Goal: Transaction & Acquisition: Purchase product/service

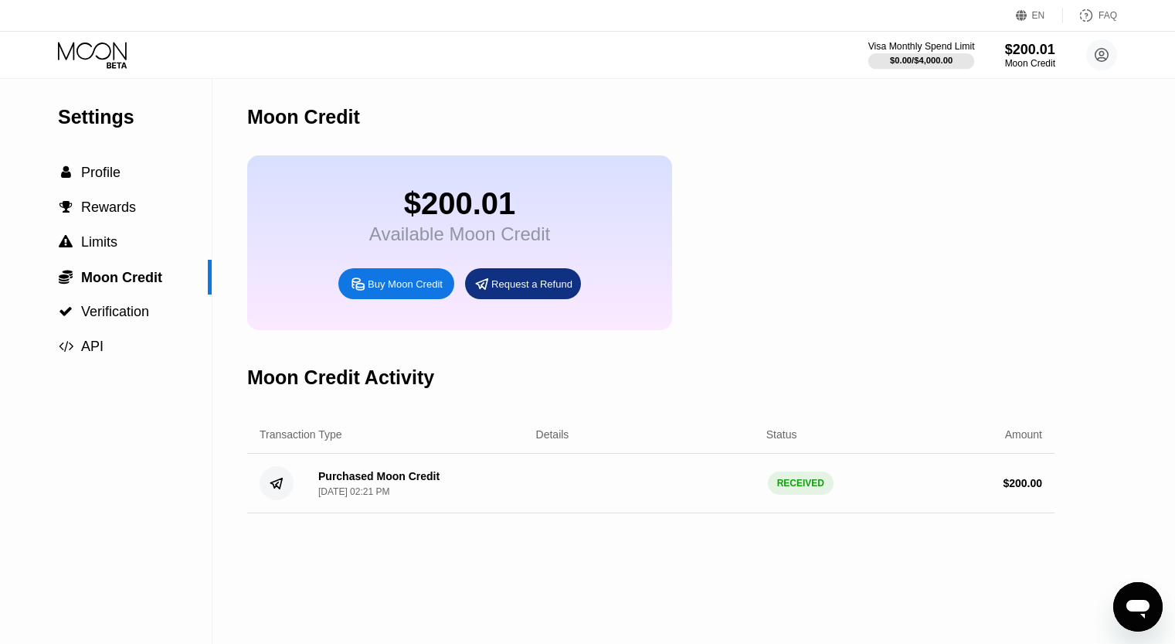
click at [933, 59] on div "$0.00 / $4,000.00" at bounding box center [921, 60] width 63 height 9
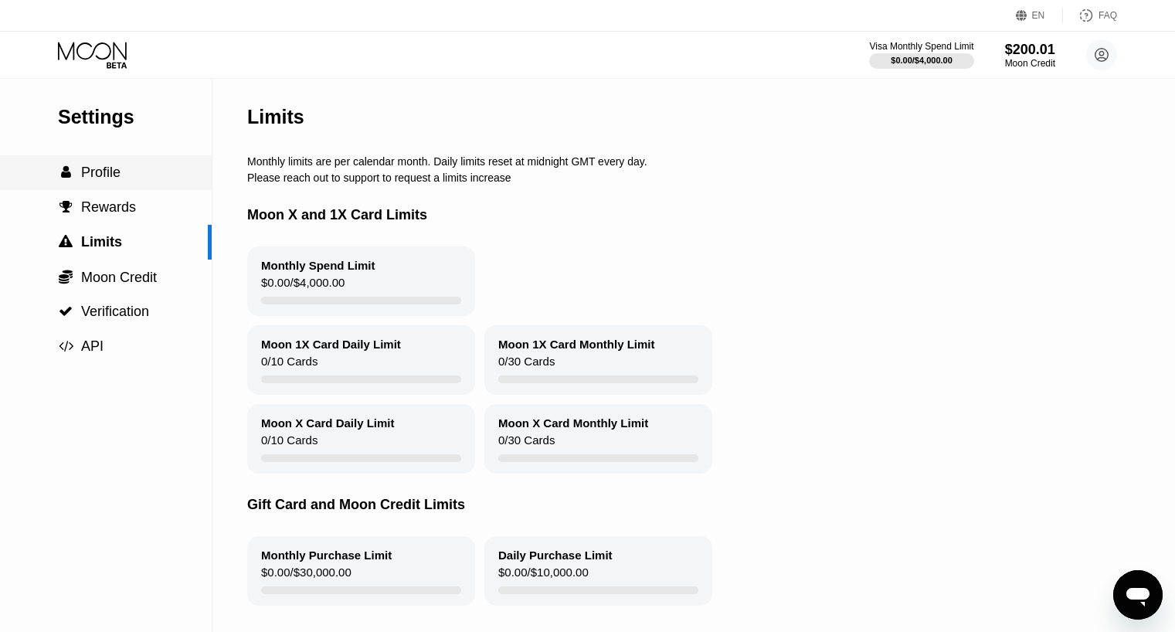
click at [101, 180] on span "Profile" at bounding box center [100, 172] width 39 height 15
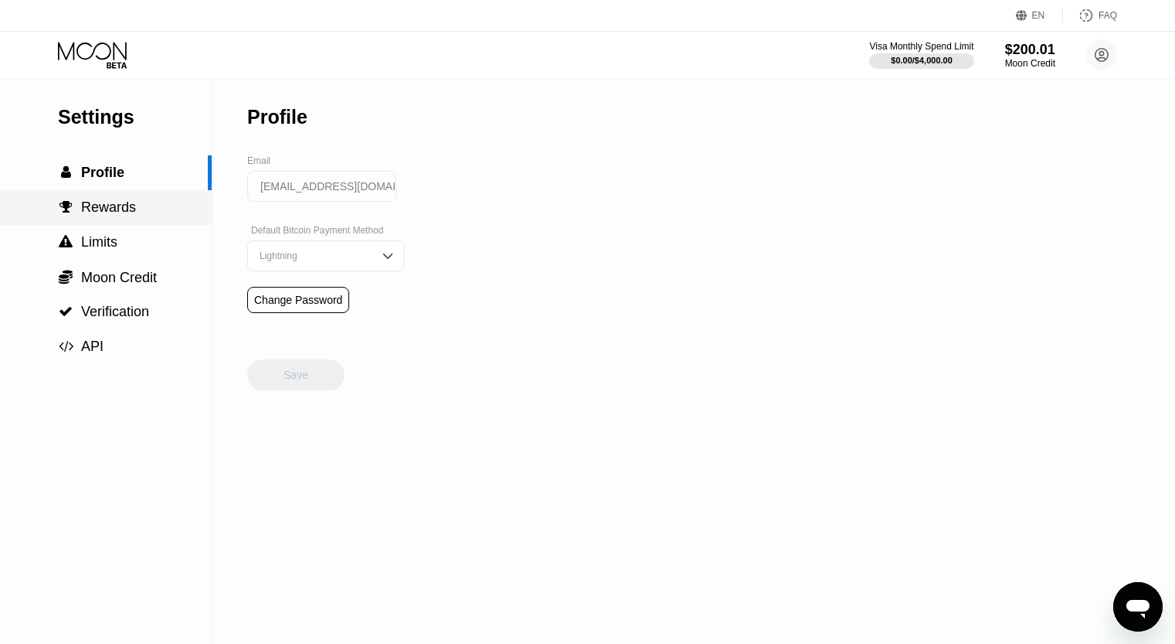
click at [102, 206] on span "Rewards" at bounding box center [108, 206] width 55 height 15
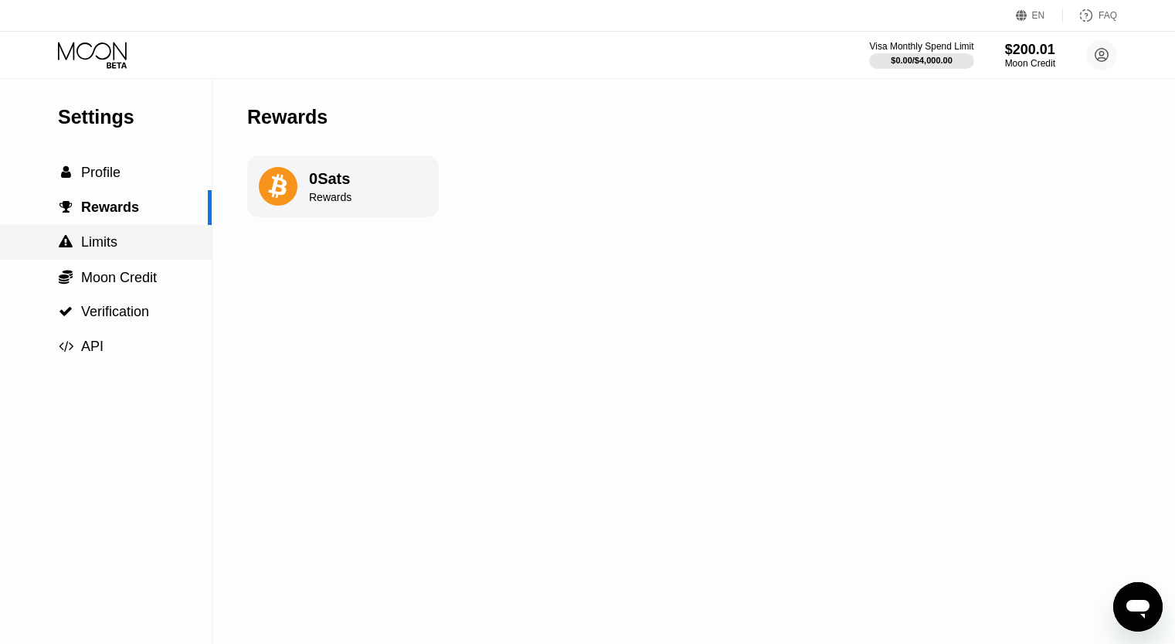
click at [100, 246] on span "Limits" at bounding box center [99, 241] width 36 height 15
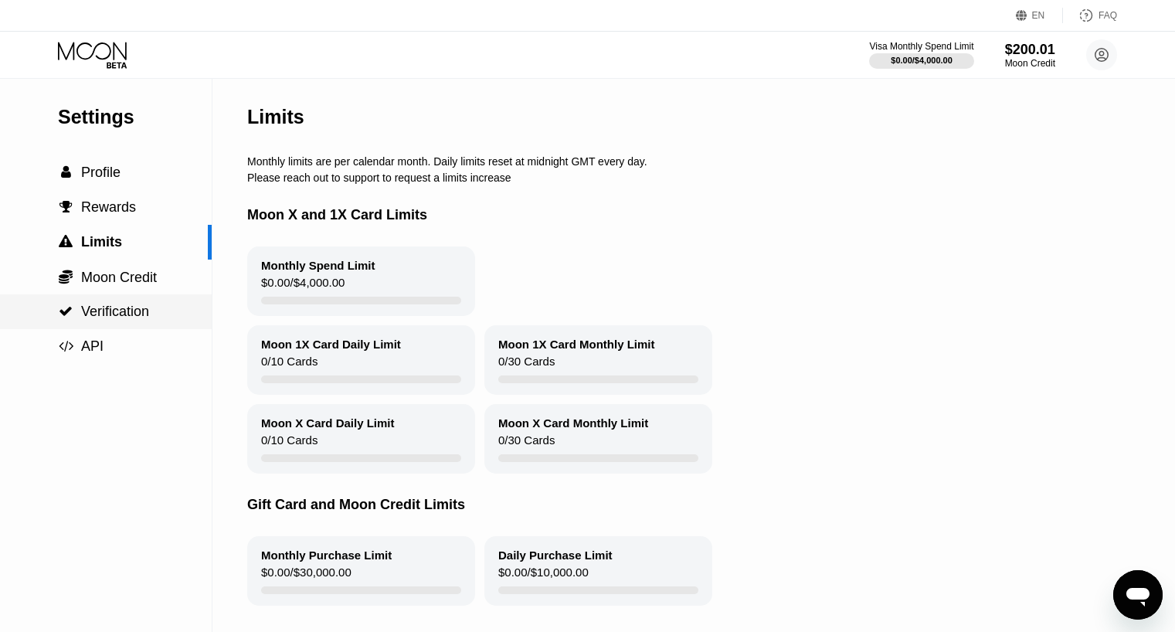
click at [110, 327] on div " Verification" at bounding box center [106, 311] width 212 height 35
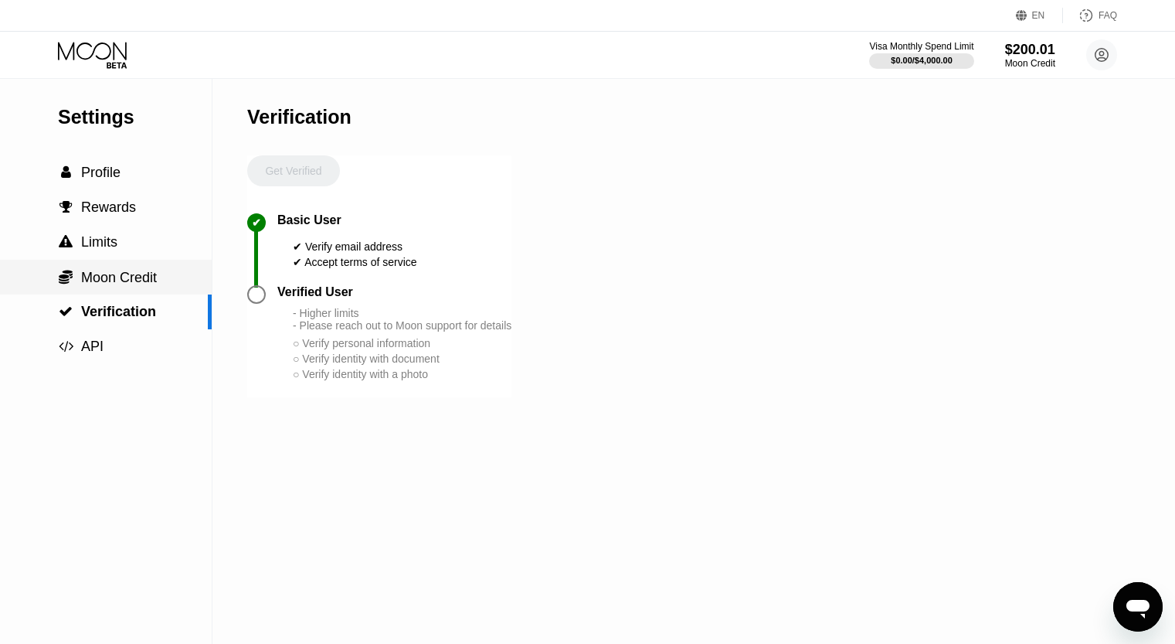
click at [110, 285] on span "Moon Credit" at bounding box center [119, 277] width 76 height 15
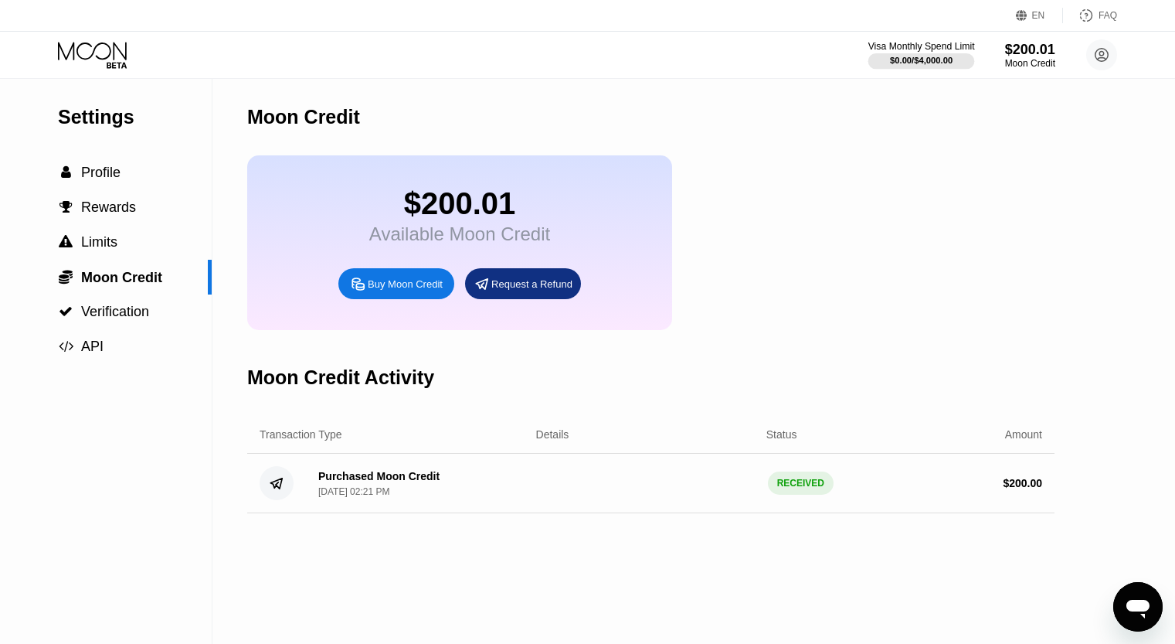
click at [929, 65] on div "$0.00 / $4,000.00" at bounding box center [921, 60] width 63 height 9
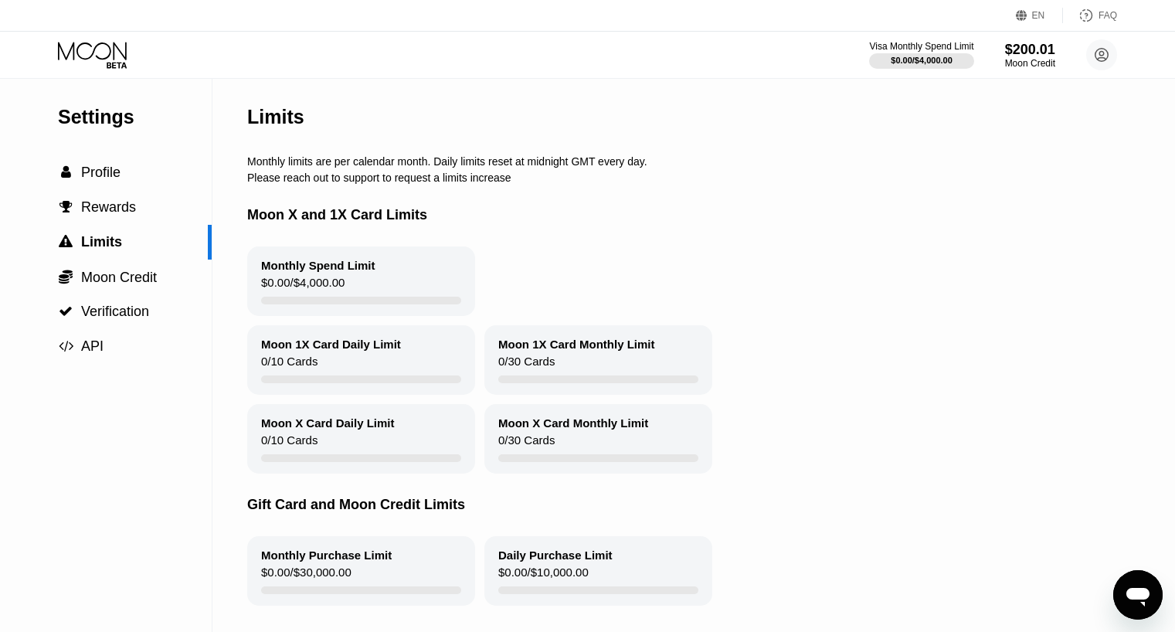
click at [328, 360] on div "Moon 1X Card Daily Limit 0 / 10 Cards" at bounding box center [361, 360] width 228 height 70
click at [308, 439] on div "Moon X Card Daily Limit 0 / 10 Cards" at bounding box center [361, 439] width 228 height 70
click at [516, 430] on div "Moon X Card Monthly Limit" at bounding box center [573, 422] width 150 height 13
click at [531, 367] on div "0 / 30 Cards" at bounding box center [526, 365] width 56 height 21
click at [114, 294] on div " Moon Credit" at bounding box center [106, 277] width 212 height 35
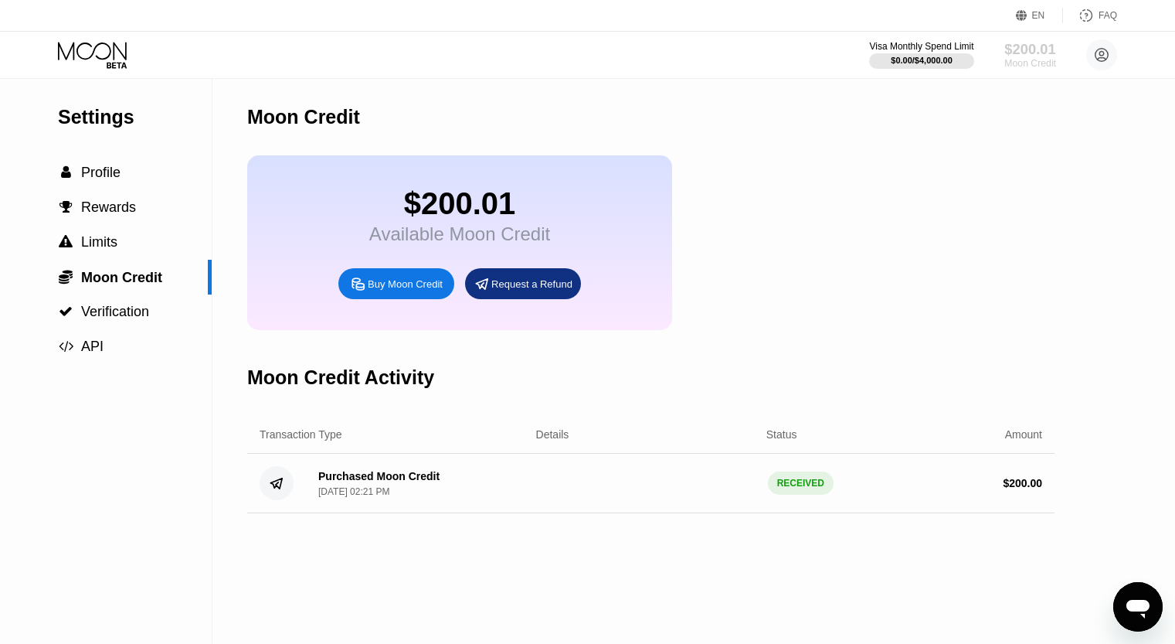
click at [1038, 53] on div "$200.01" at bounding box center [1030, 49] width 52 height 16
click at [1039, 53] on div "$200.01" at bounding box center [1030, 49] width 52 height 16
click at [1105, 56] on circle at bounding box center [1101, 54] width 31 height 31
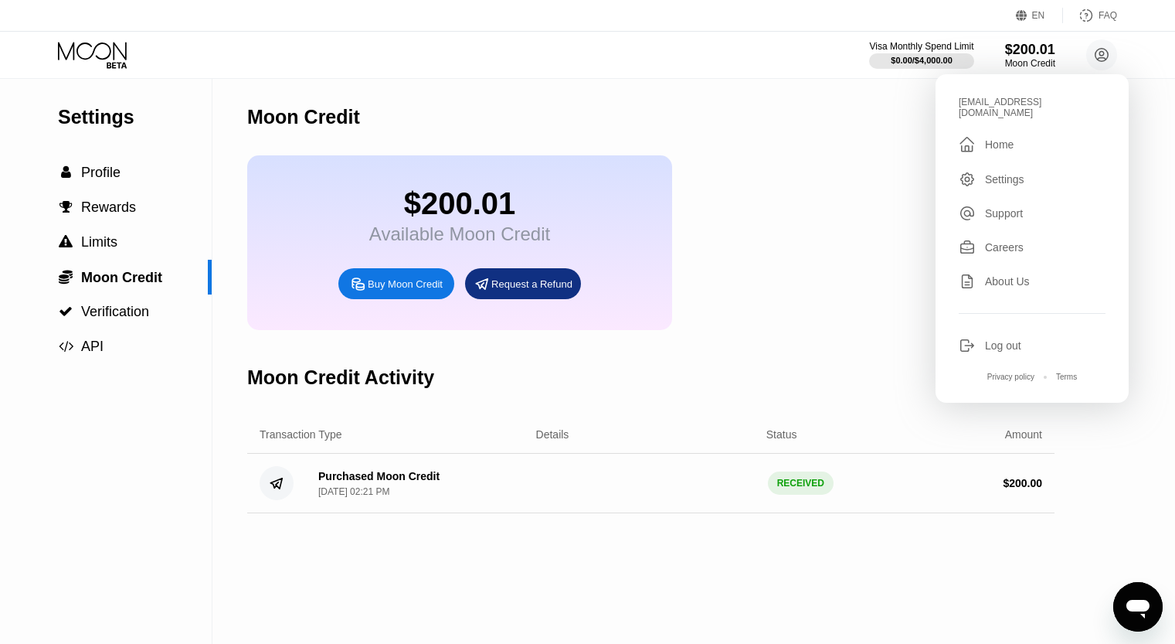
click at [883, 164] on div "$200.01 Available Moon Credit Buy Moon Credit Request a Refund" at bounding box center [650, 242] width 807 height 175
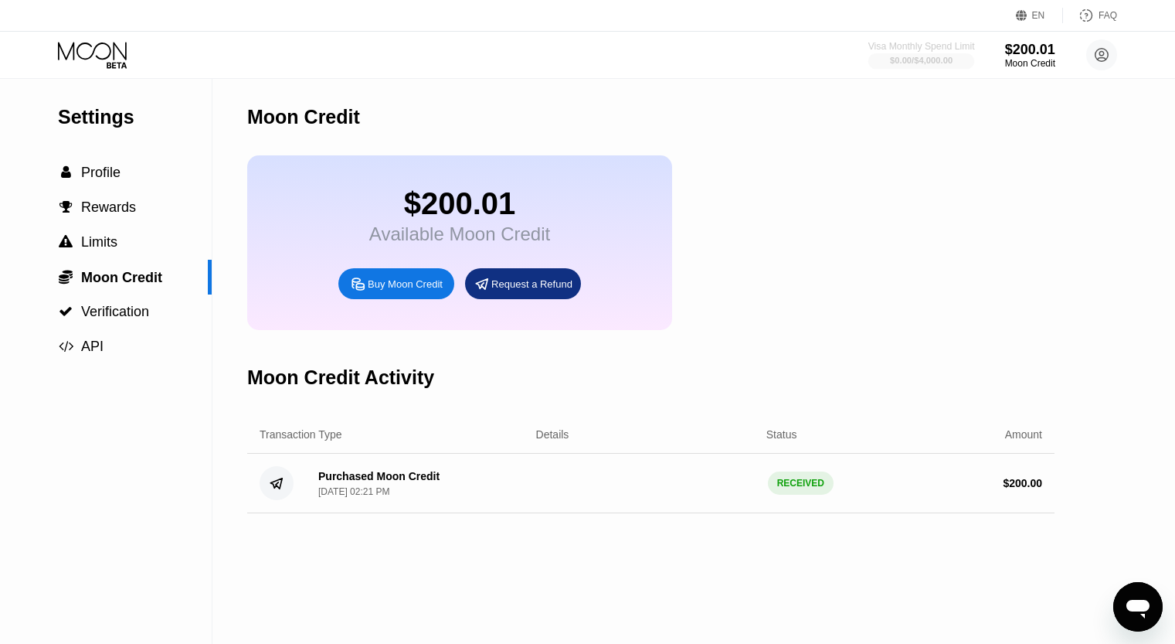
click at [906, 62] on div "$0.00 / $4,000.00" at bounding box center [921, 60] width 63 height 9
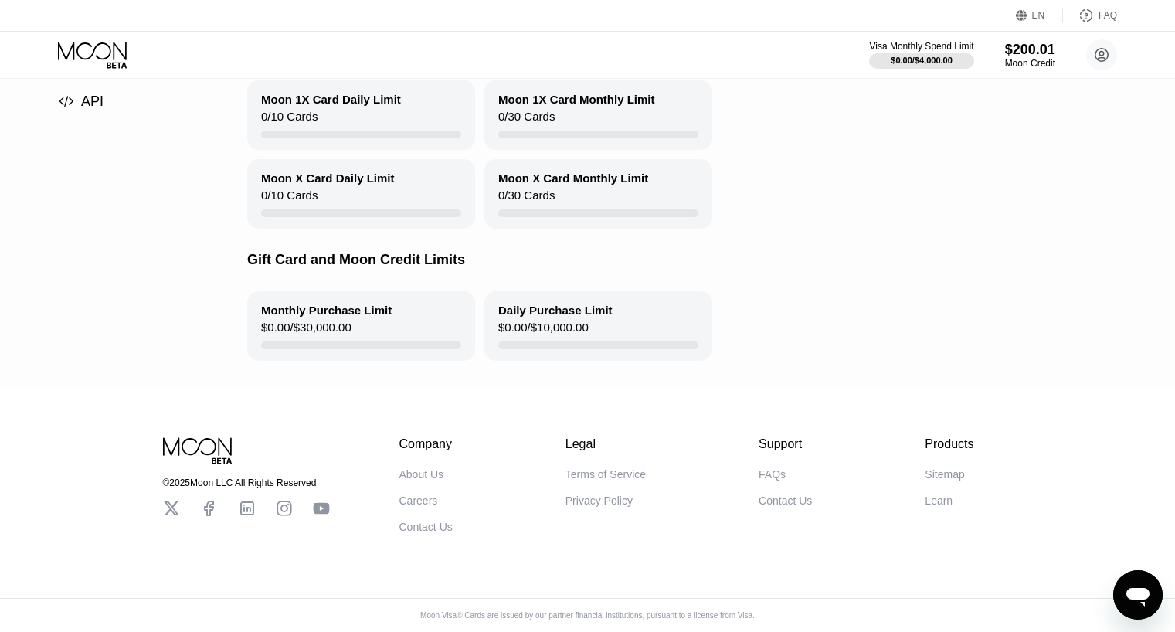
scroll to position [183, 0]
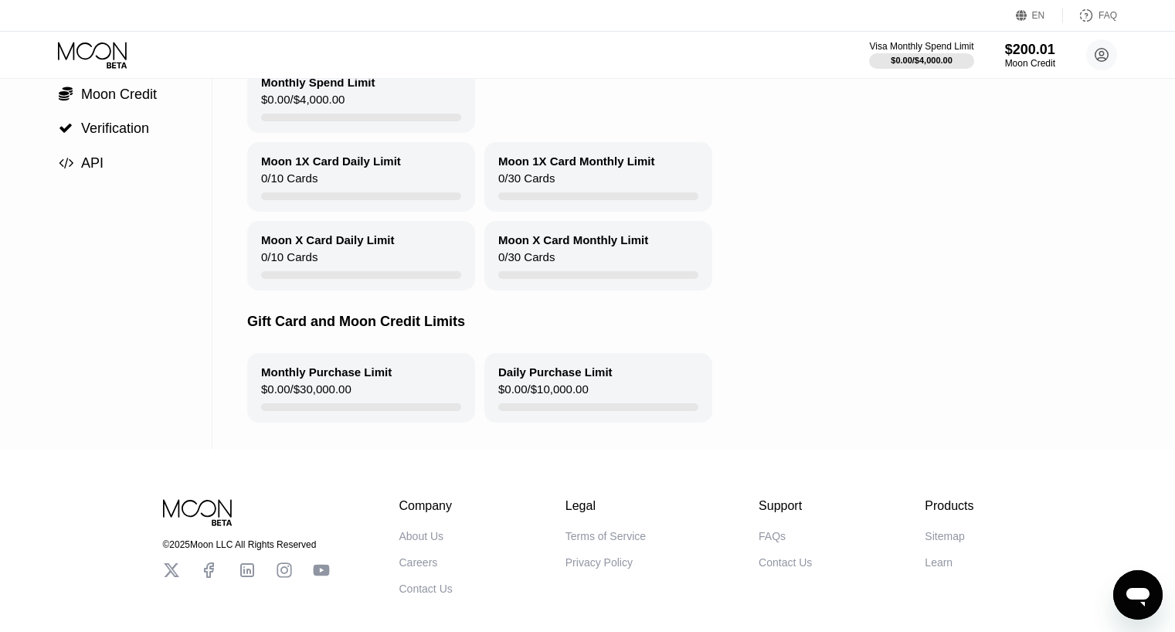
click at [349, 379] on div "Monthly Purchase Limit" at bounding box center [326, 371] width 131 height 13
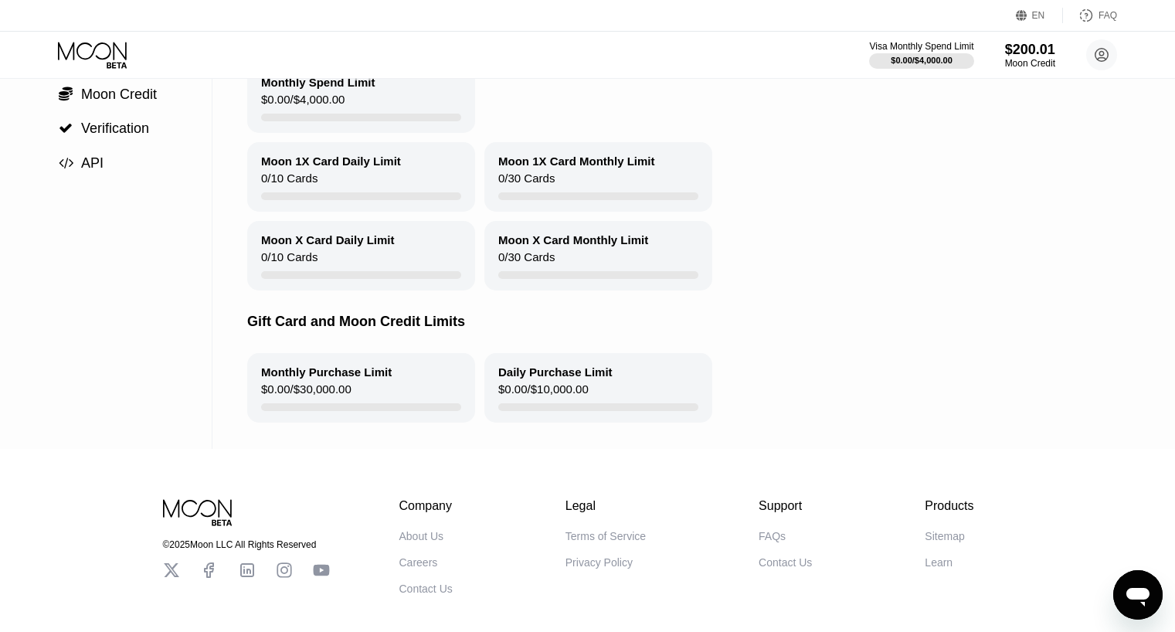
scroll to position [0, 0]
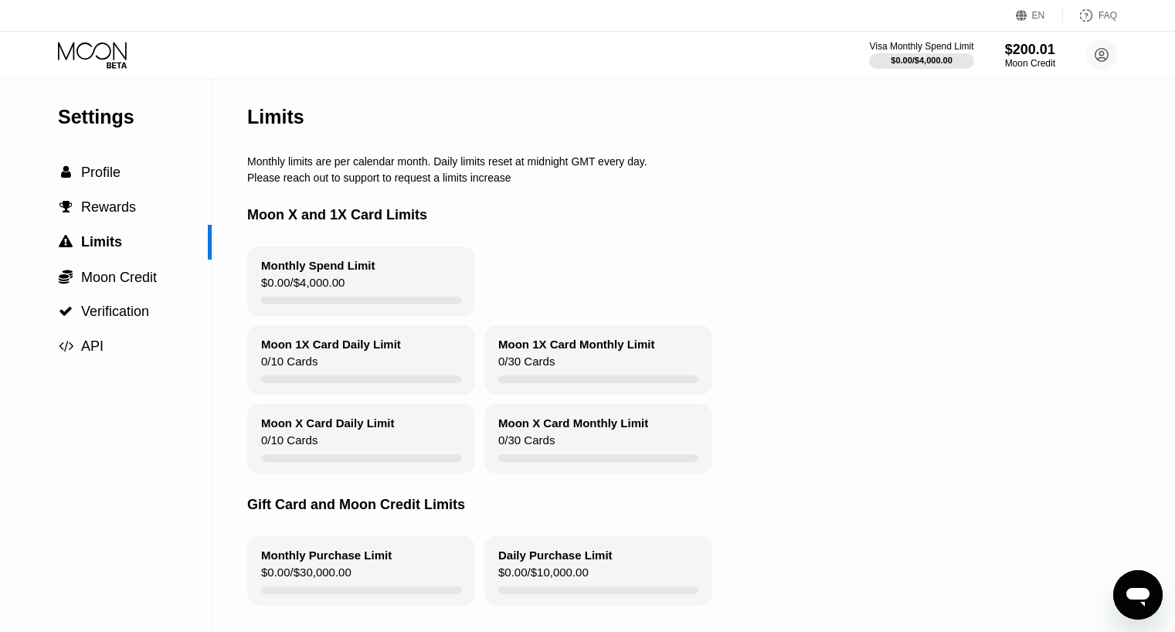
click at [346, 351] on div "Moon 1X Card Daily Limit" at bounding box center [331, 344] width 140 height 13
click at [117, 271] on span "Moon Credit" at bounding box center [119, 277] width 76 height 15
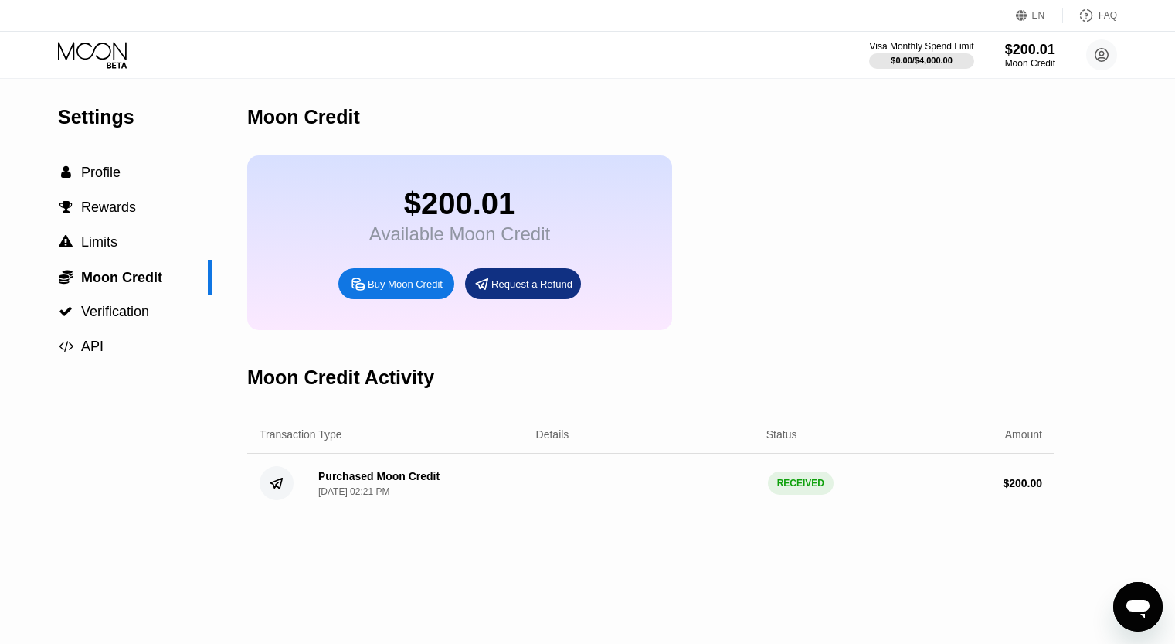
click at [396, 291] on div "Buy Moon Credit" at bounding box center [405, 283] width 75 height 13
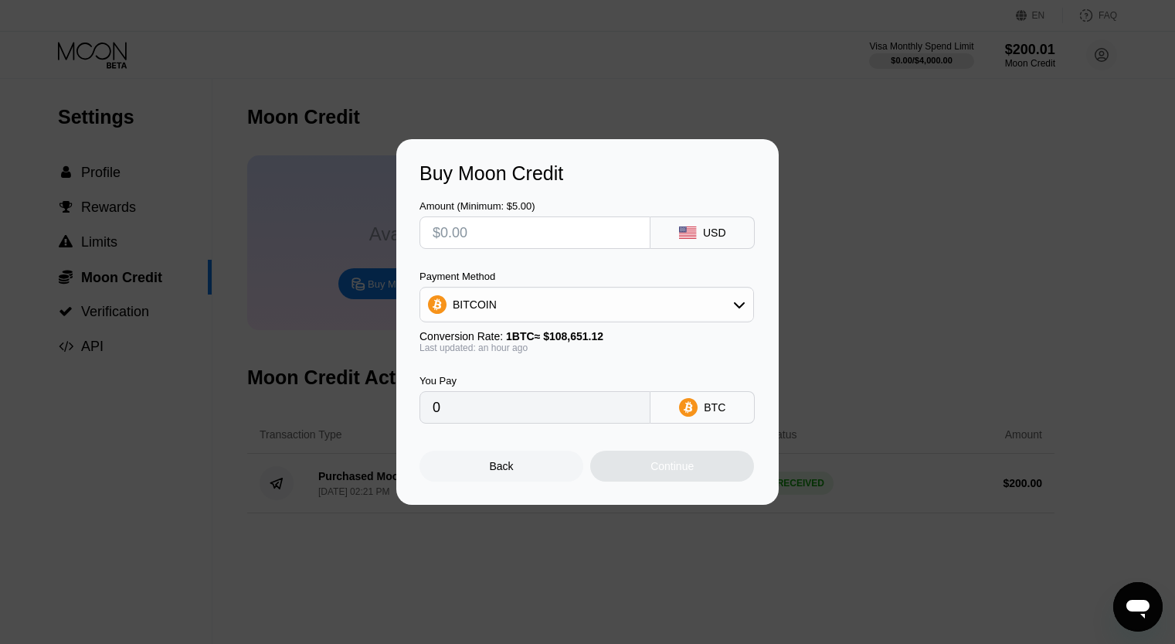
click at [469, 477] on div "Back" at bounding box center [502, 465] width 164 height 31
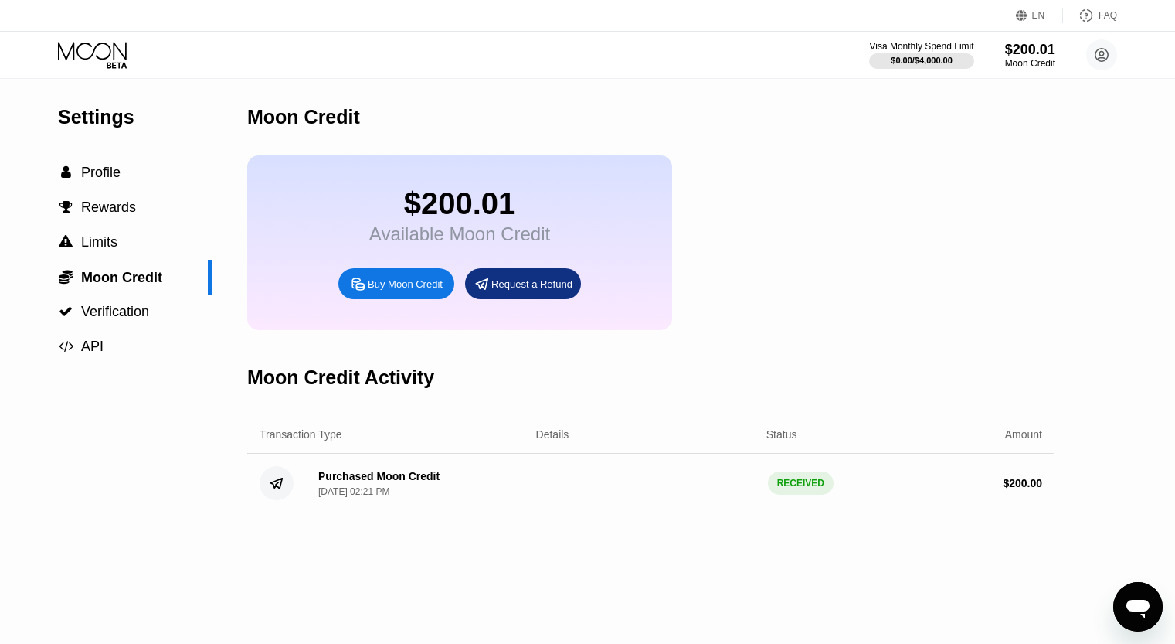
click at [799, 495] on div "RECEIVED" at bounding box center [801, 482] width 66 height 23
click at [549, 440] on div "Details" at bounding box center [552, 434] width 33 height 12
click at [282, 488] on icon at bounding box center [276, 483] width 12 height 10
click at [953, 64] on div "$0.00 / $4,000.00" at bounding box center [921, 60] width 63 height 9
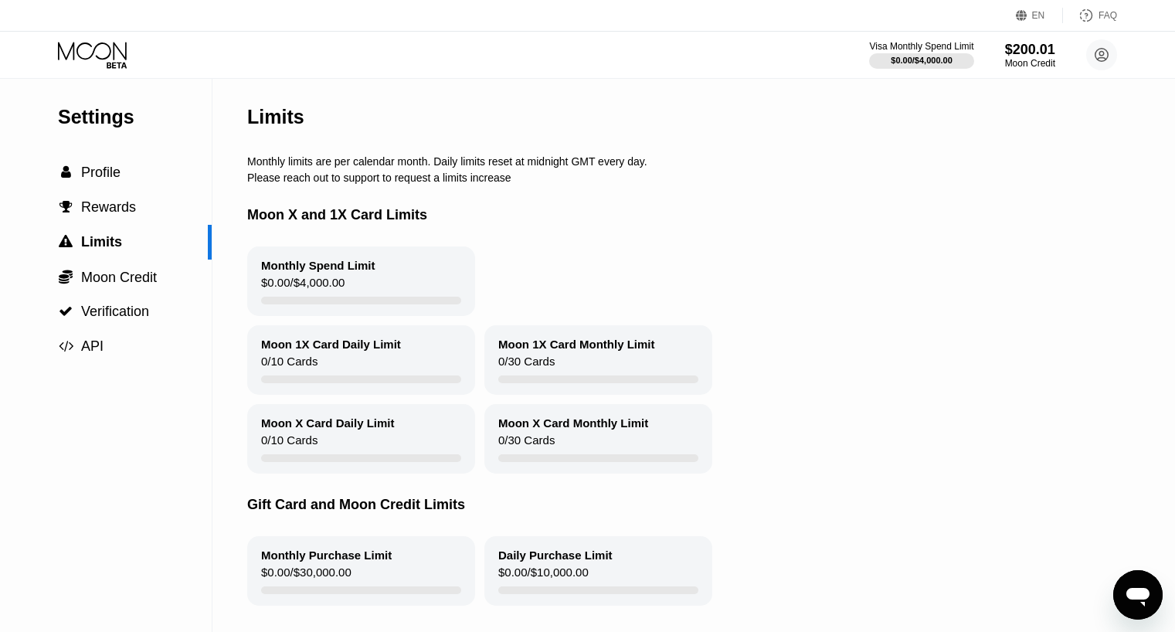
click at [566, 369] on div "Moon 1X Card Monthly Limit 0 / 30 Cards" at bounding box center [598, 360] width 228 height 70
click at [338, 272] on div "Monthly Spend Limit" at bounding box center [318, 265] width 114 height 13
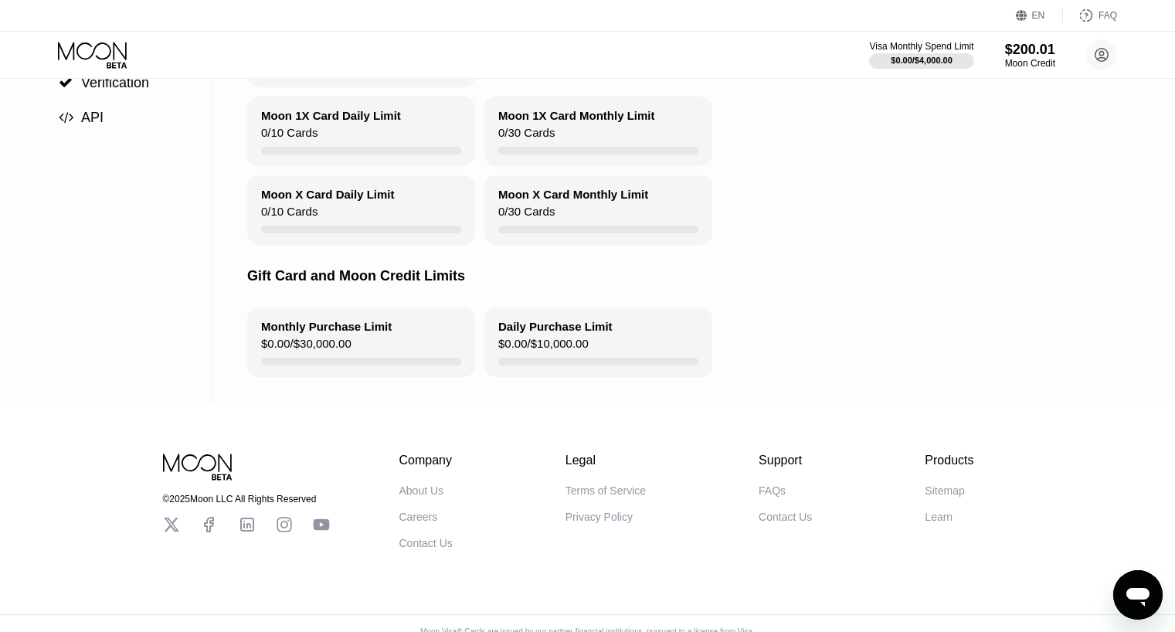
scroll to position [260, 0]
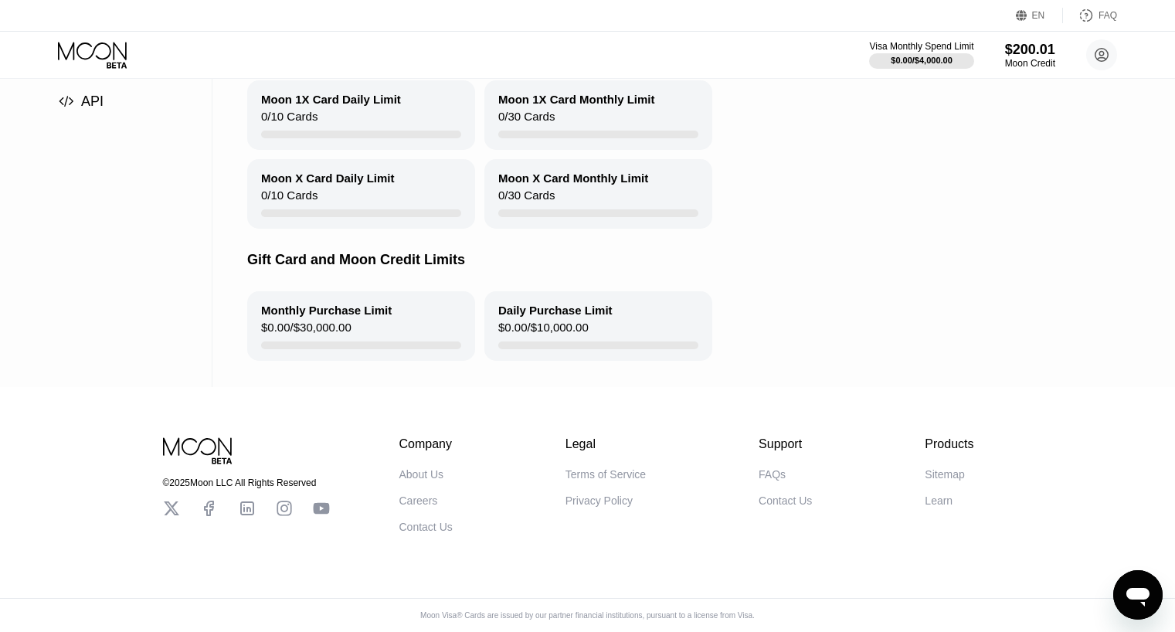
click at [322, 308] on div "Monthly Purchase Limit" at bounding box center [326, 310] width 131 height 13
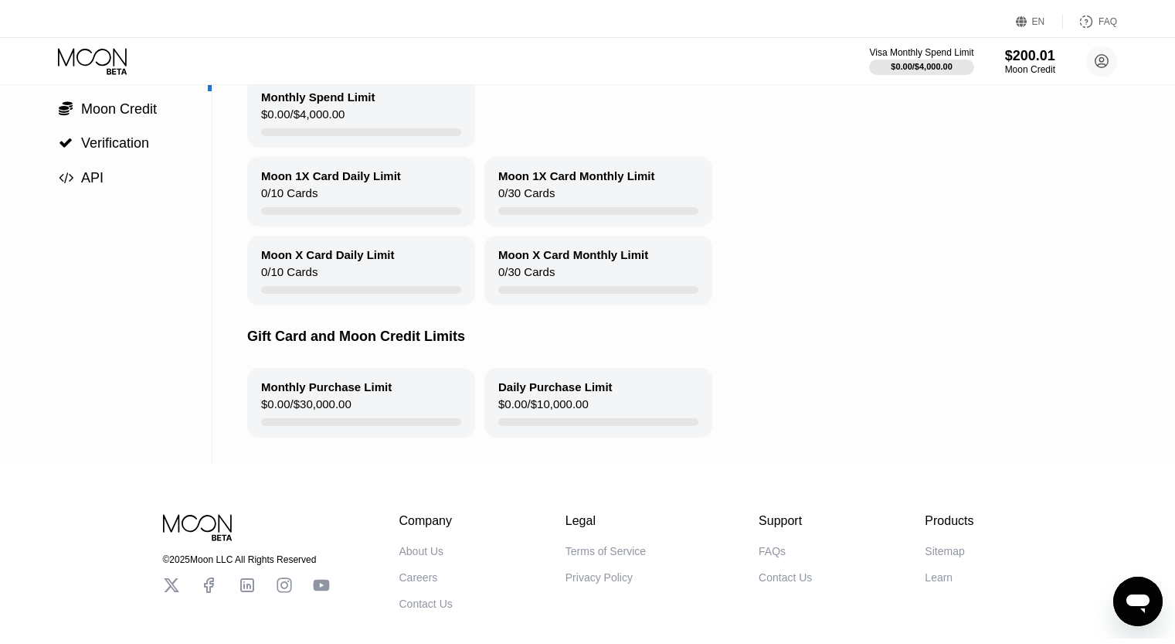
scroll to position [0, 0]
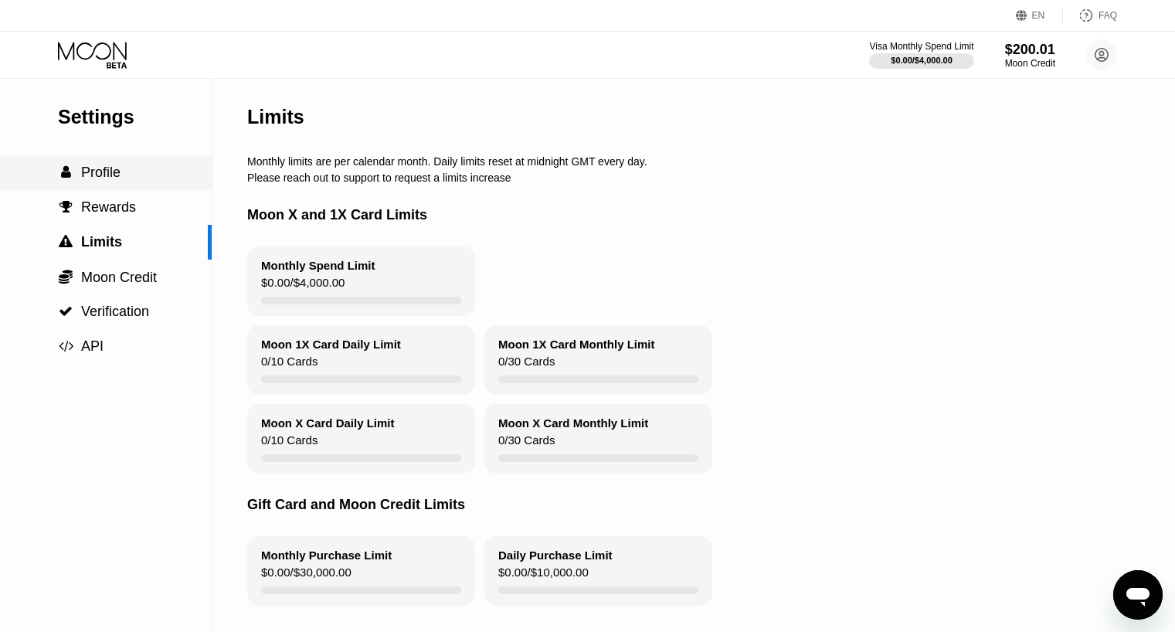
click at [106, 175] on span "Profile" at bounding box center [100, 172] width 39 height 15
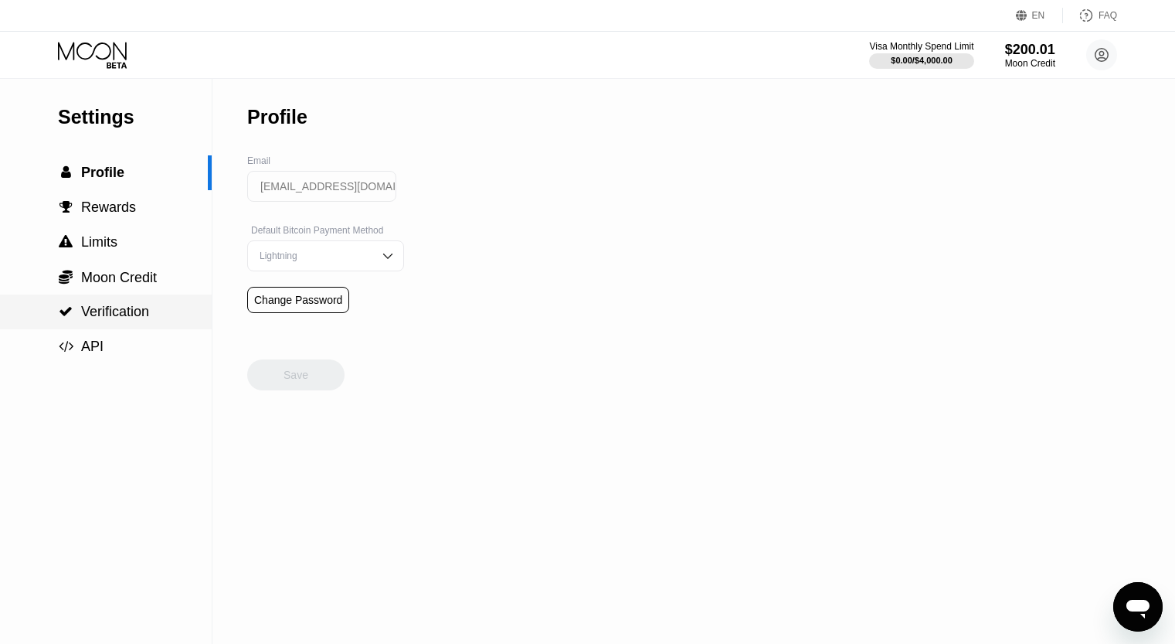
click at [121, 325] on div " Verification" at bounding box center [106, 311] width 212 height 35
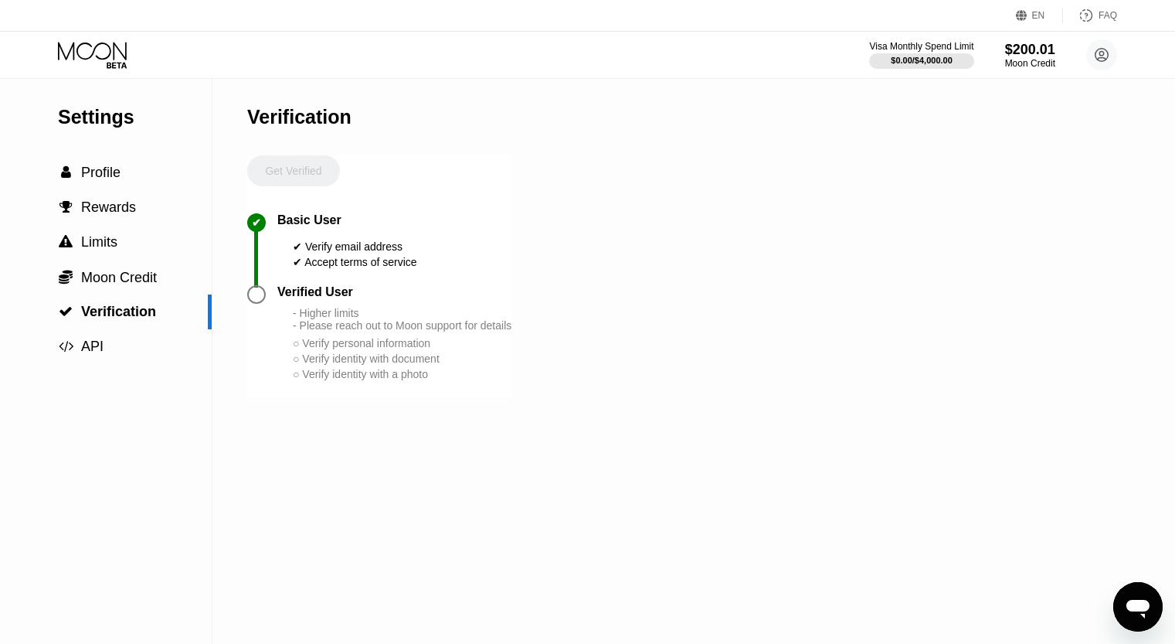
click at [255, 301] on div at bounding box center [256, 294] width 19 height 19
click at [1136, 602] on icon "Open messaging window" at bounding box center [1138, 609] width 23 height 19
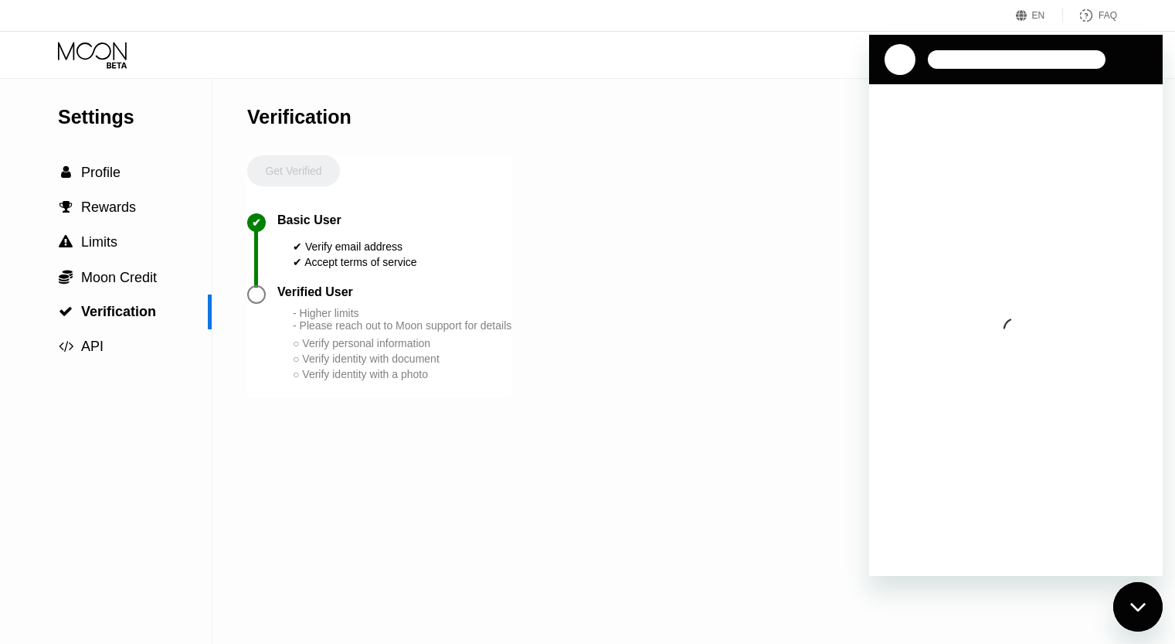
click at [808, 266] on div "Settings  Profile  Rewards  Limits  Moon Credit  Verification  API Verifi…" at bounding box center [587, 361] width 1175 height 565
click at [900, 60] on div at bounding box center [900, 59] width 31 height 31
click at [800, 153] on div "Settings  Profile  Rewards  Limits  Moon Credit  Verification  API Verifi…" at bounding box center [587, 361] width 1175 height 565
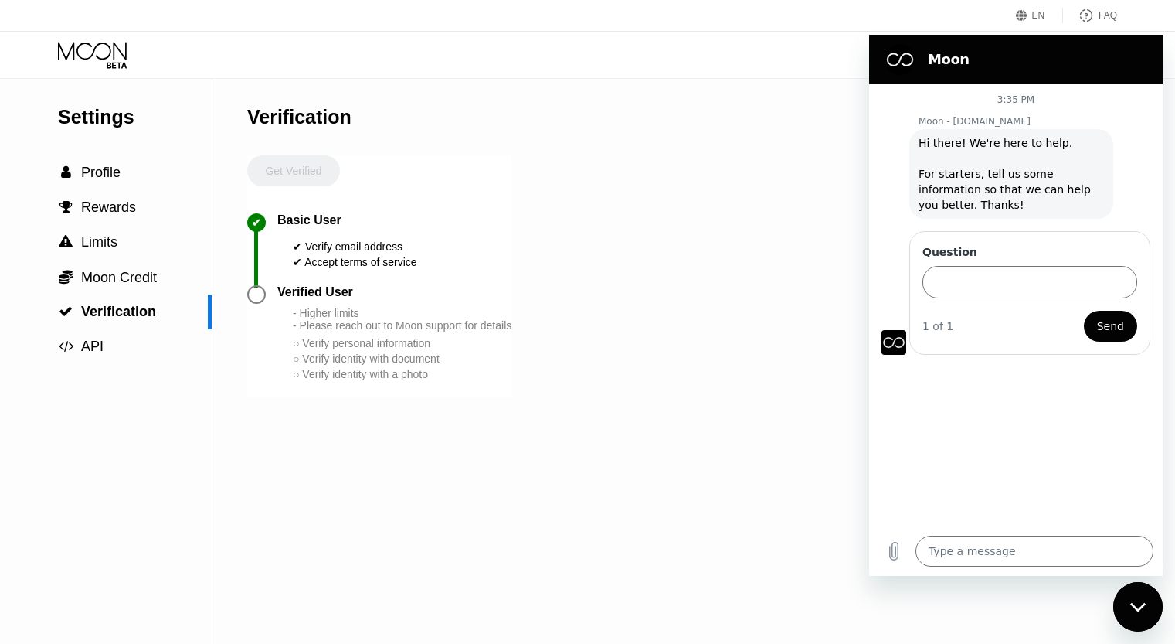
click at [1149, 603] on div "Close messaging window" at bounding box center [1138, 606] width 46 height 46
type textarea "x"
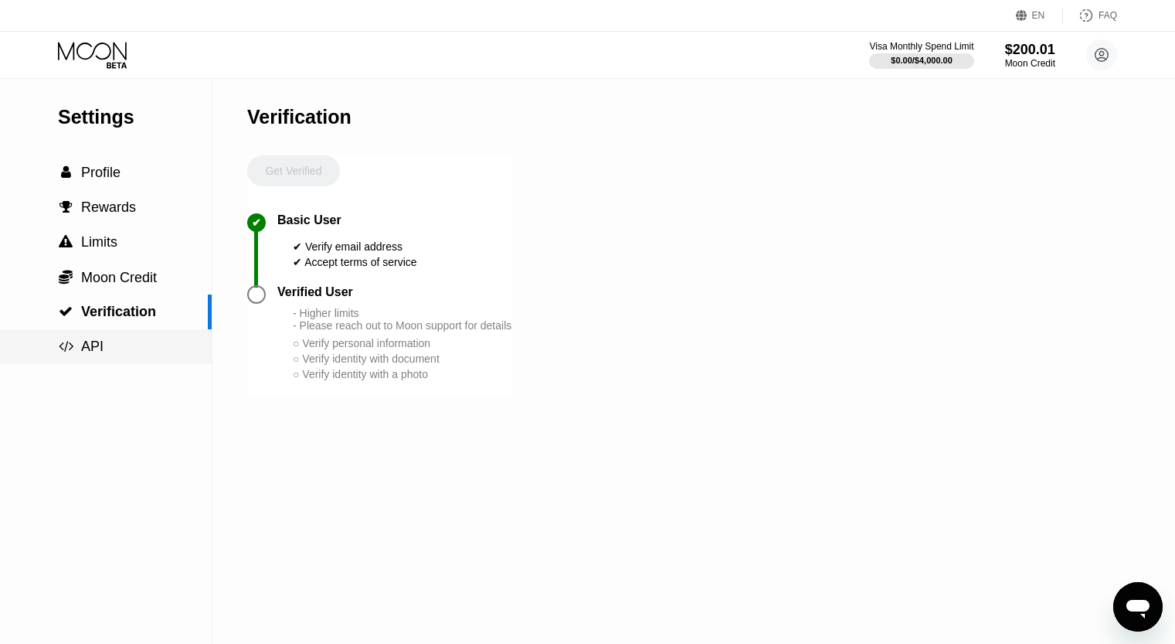
click at [93, 349] on span "API" at bounding box center [92, 345] width 22 height 15
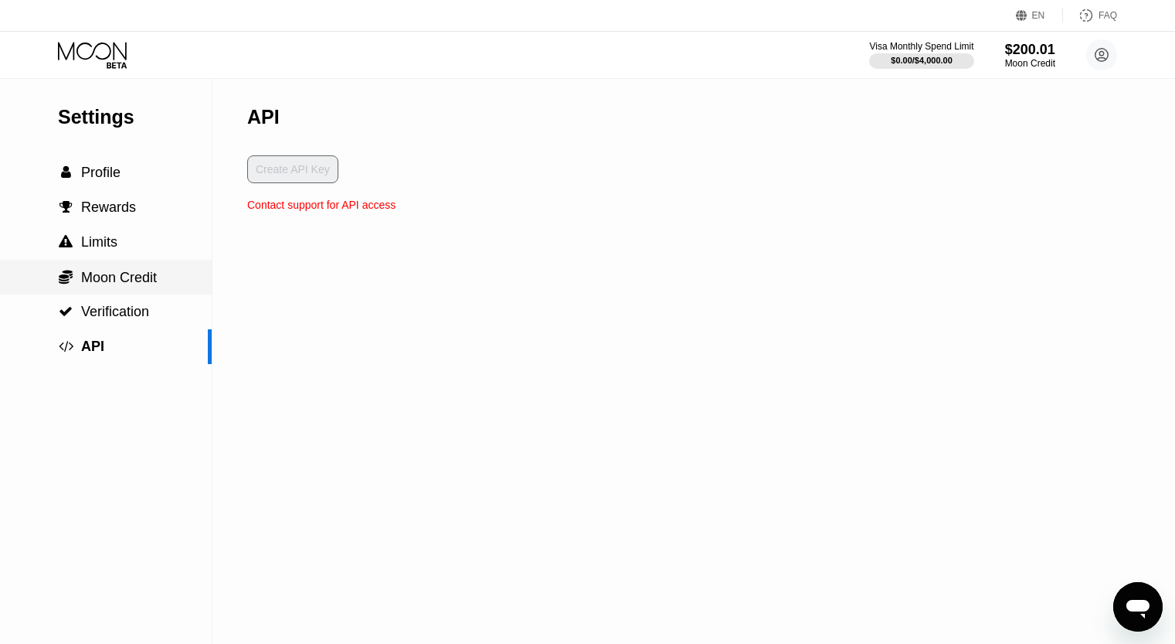
click at [98, 272] on span "Moon Credit" at bounding box center [119, 277] width 76 height 15
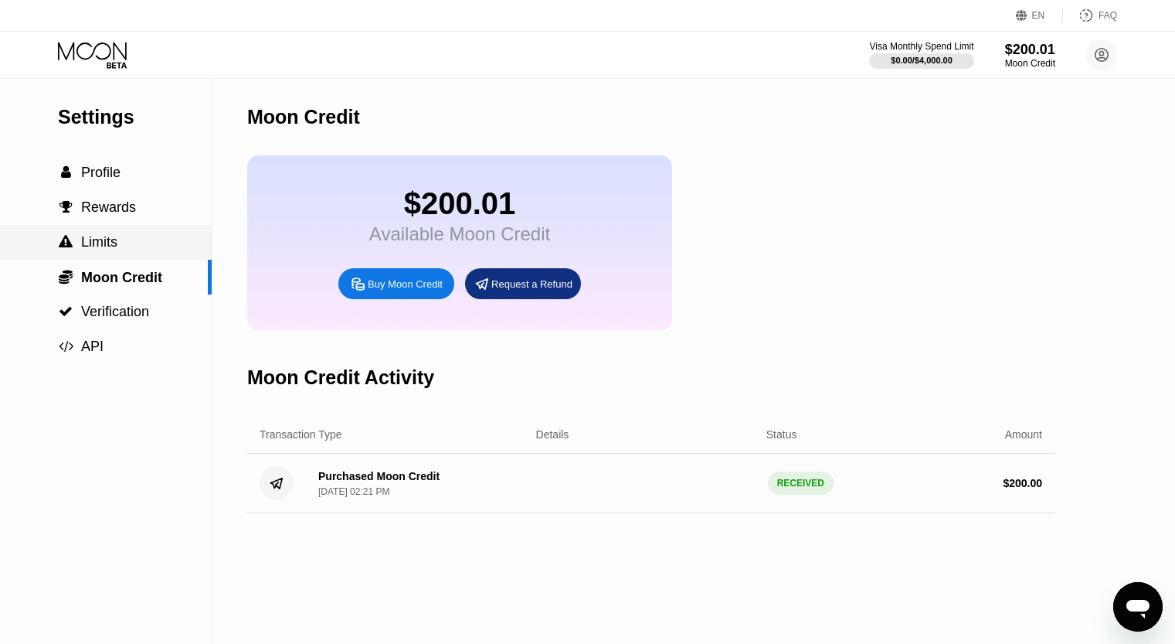
click at [105, 242] on span "Limits" at bounding box center [99, 241] width 36 height 15
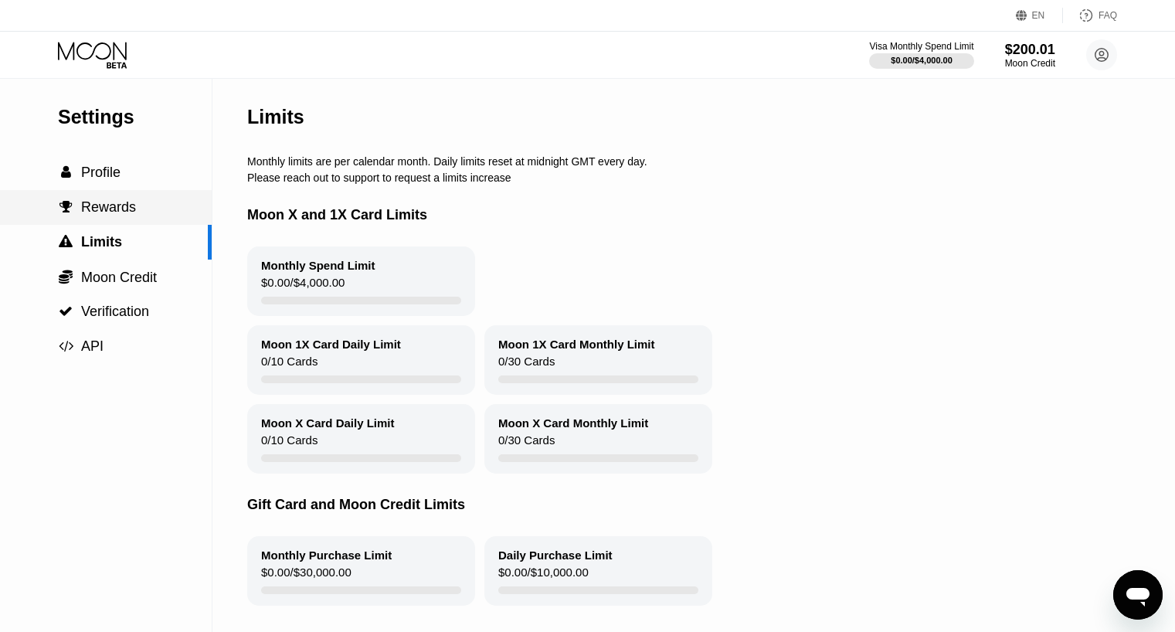
click at [124, 208] on span "Rewards" at bounding box center [108, 206] width 55 height 15
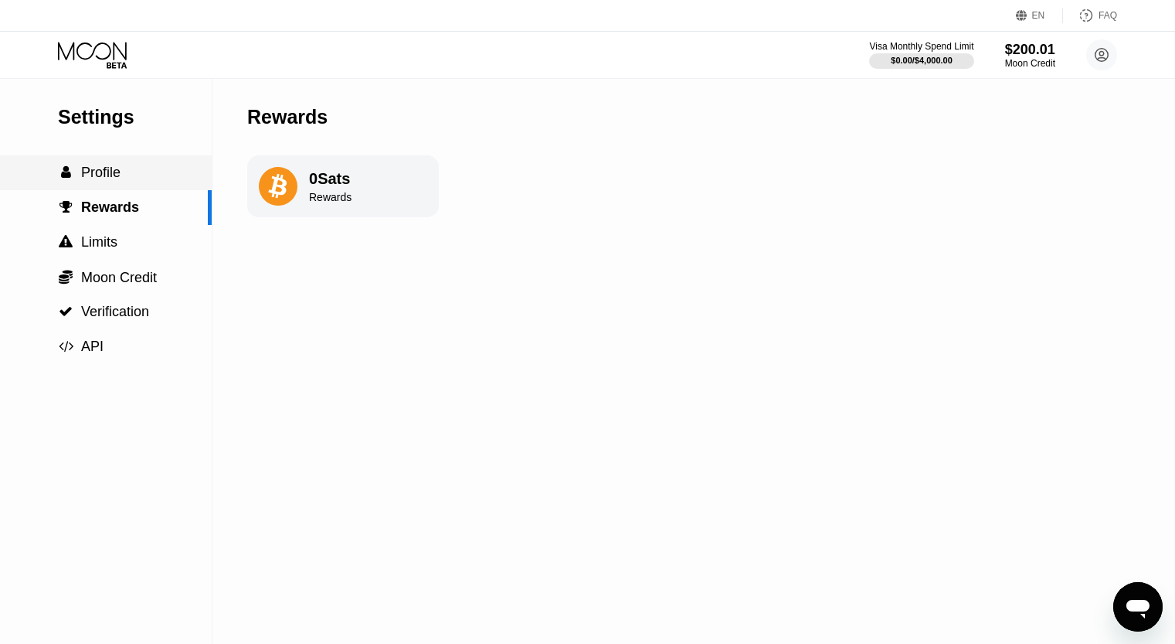
click at [123, 189] on div " Profile" at bounding box center [106, 172] width 212 height 35
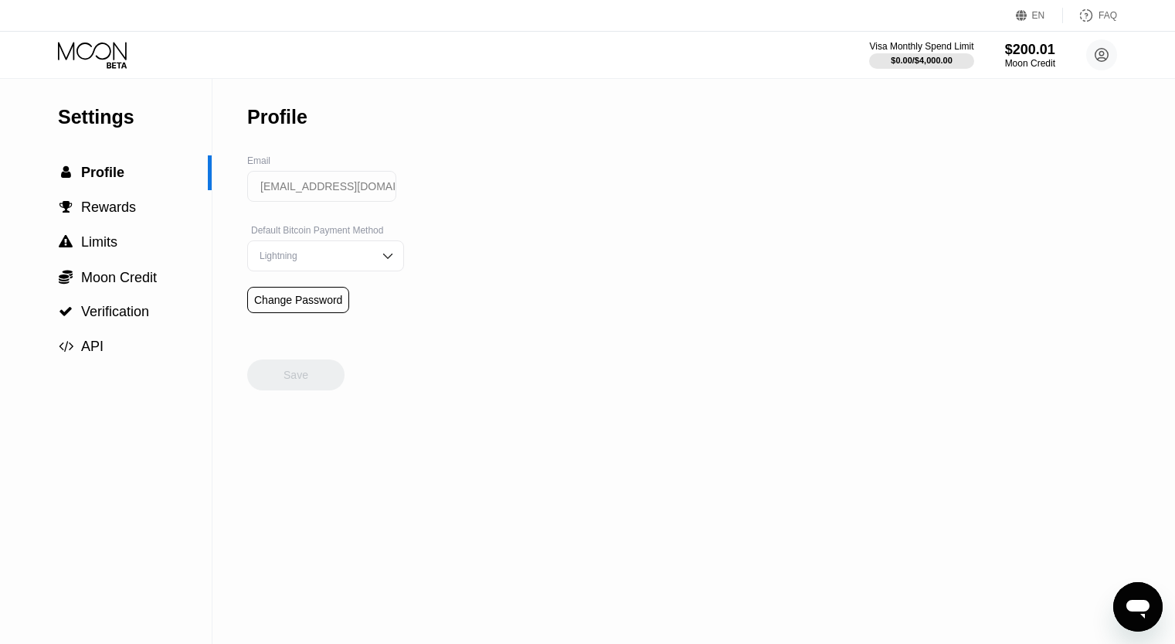
click at [93, 51] on icon at bounding box center [92, 51] width 69 height 18
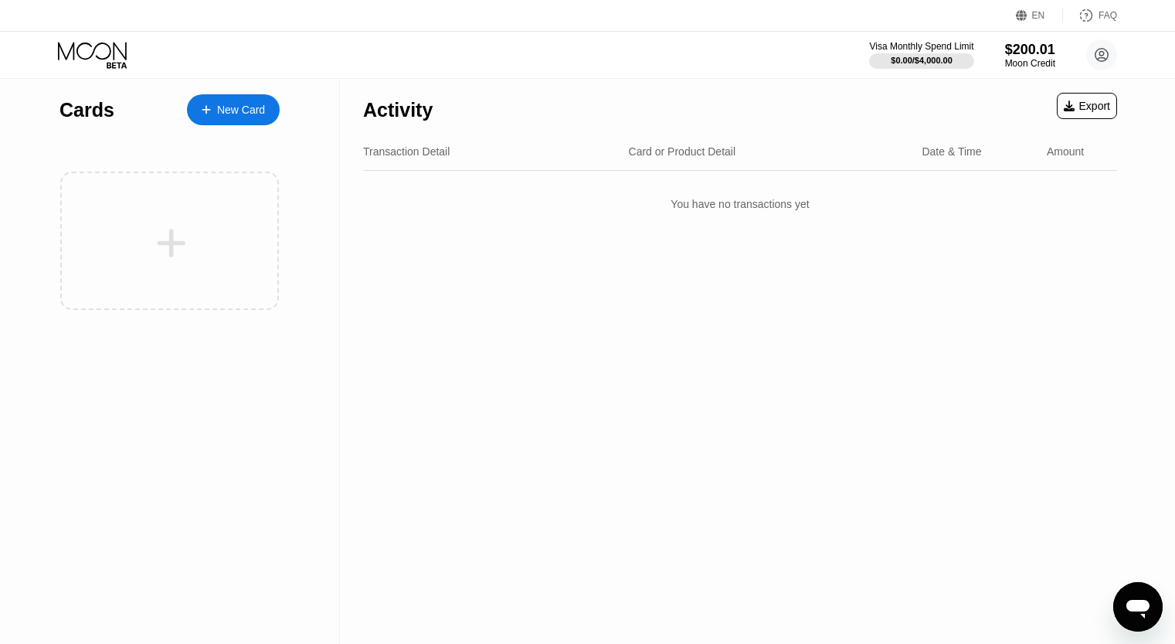
click at [226, 101] on div "New Card" at bounding box center [233, 109] width 93 height 31
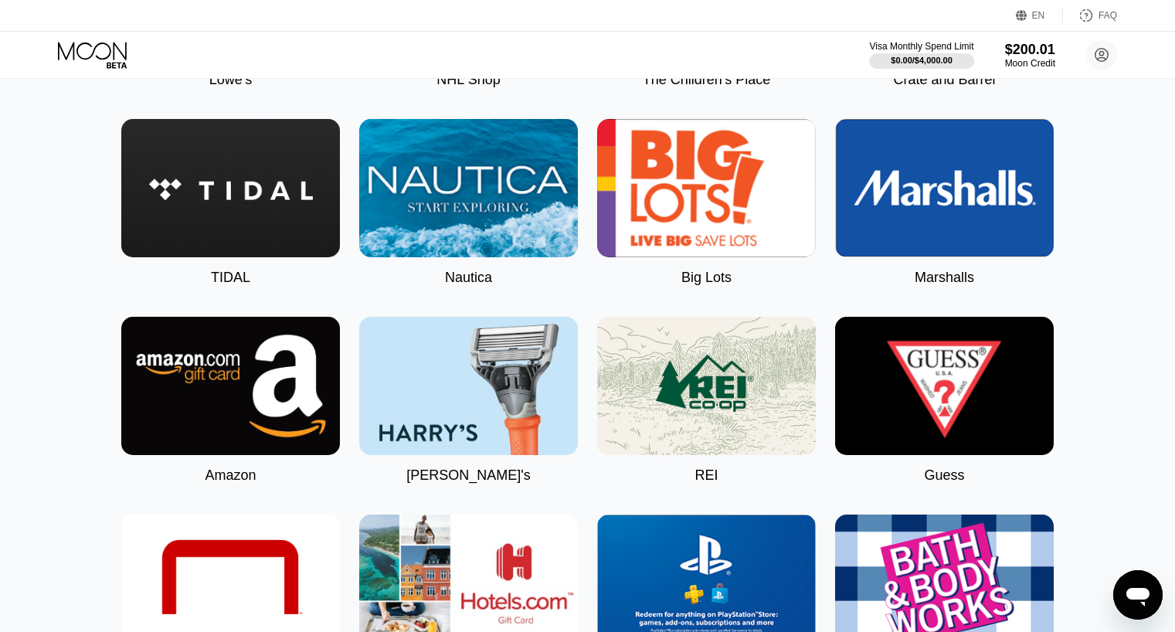
scroll to position [2473, 0]
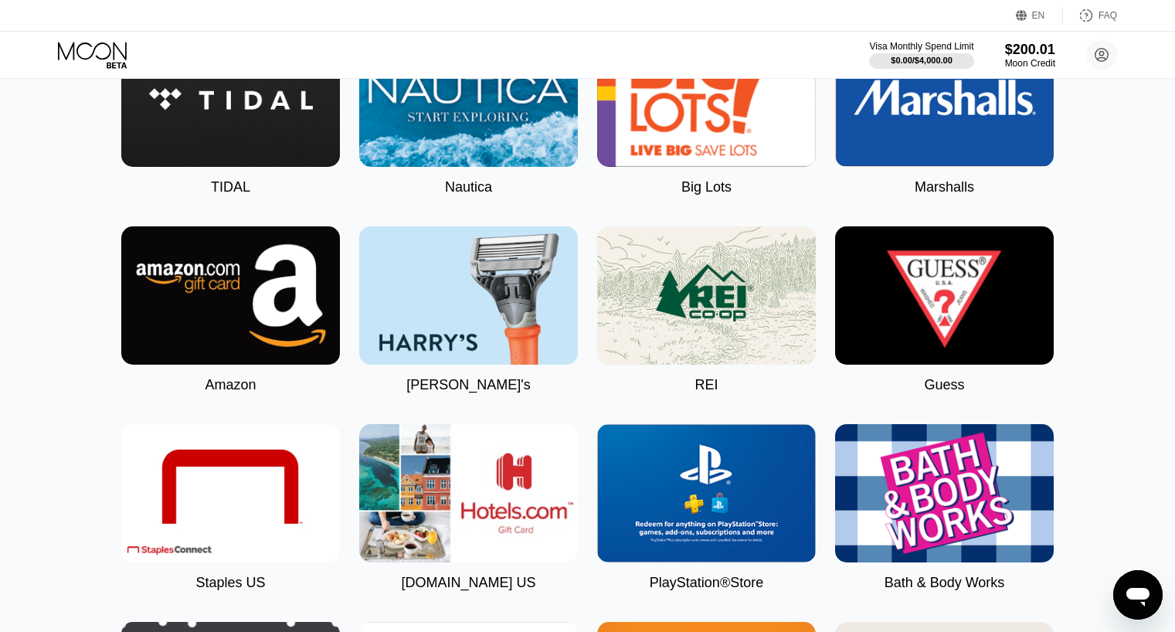
scroll to position [2473, 0]
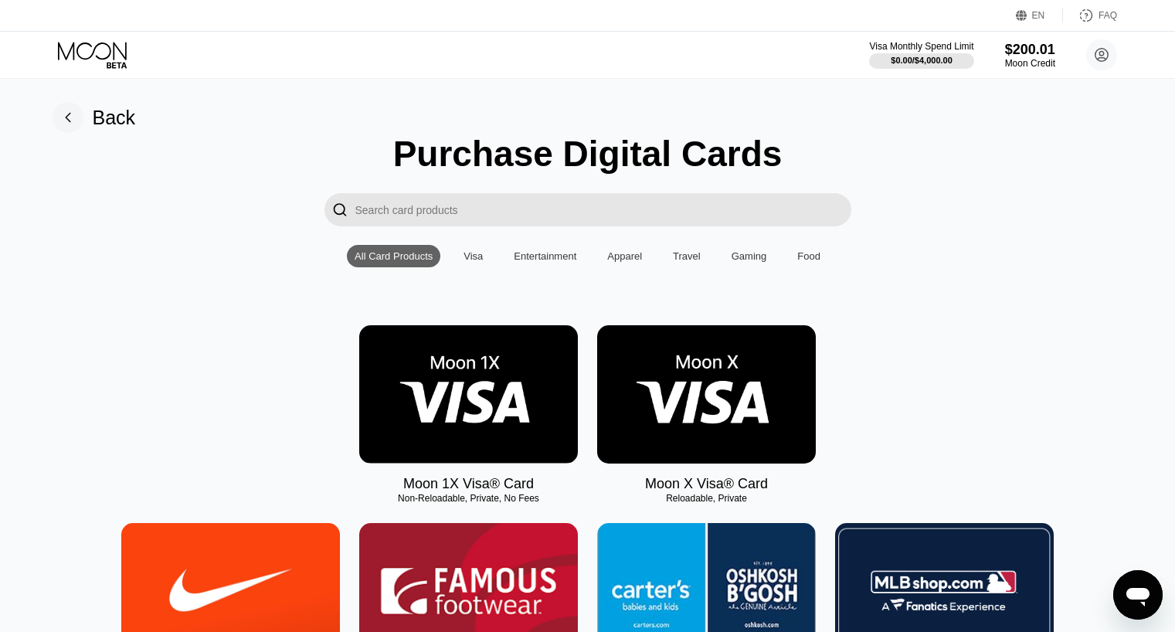
click at [709, 413] on img at bounding box center [706, 394] width 219 height 138
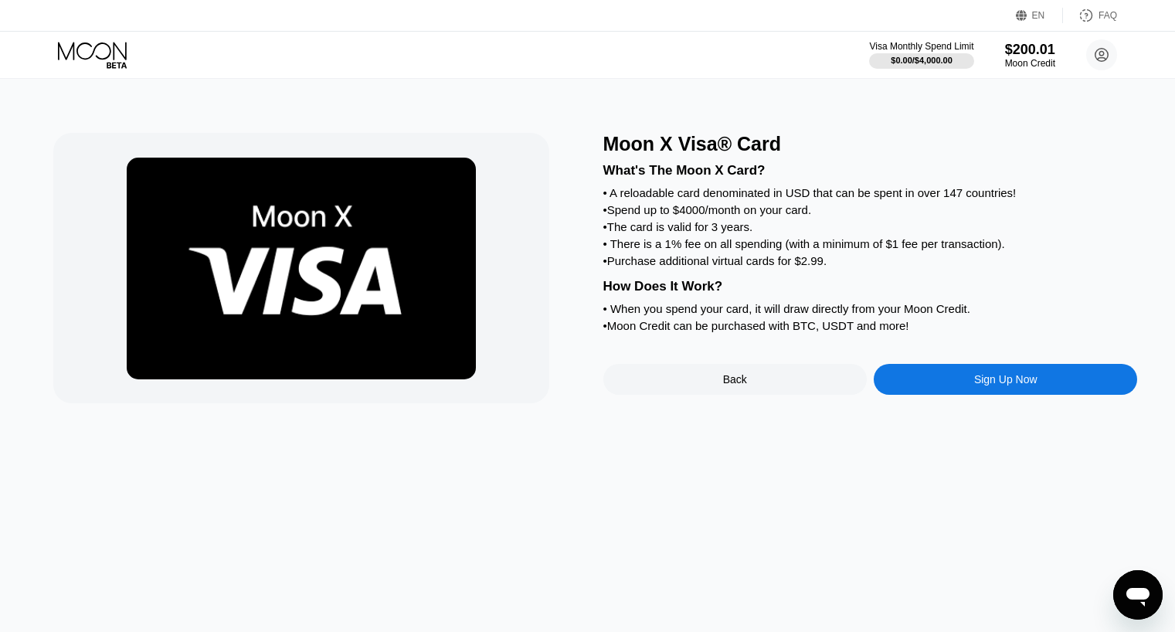
click at [909, 395] on div "Sign Up Now" at bounding box center [1005, 379] width 263 height 31
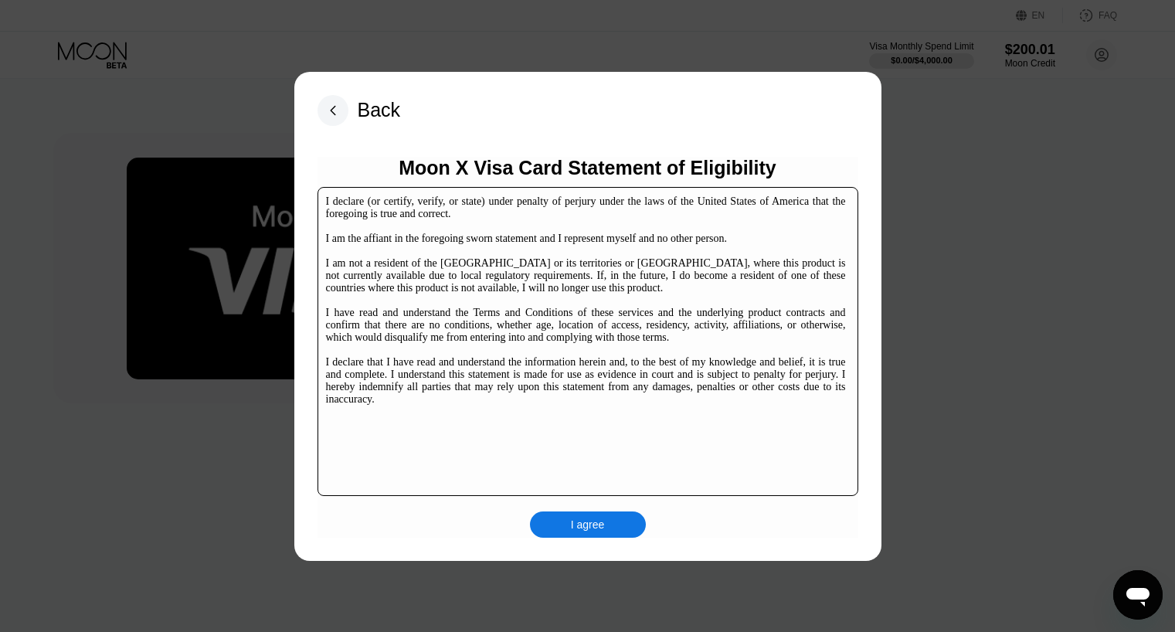
click at [586, 529] on div "I agree" at bounding box center [588, 525] width 34 height 14
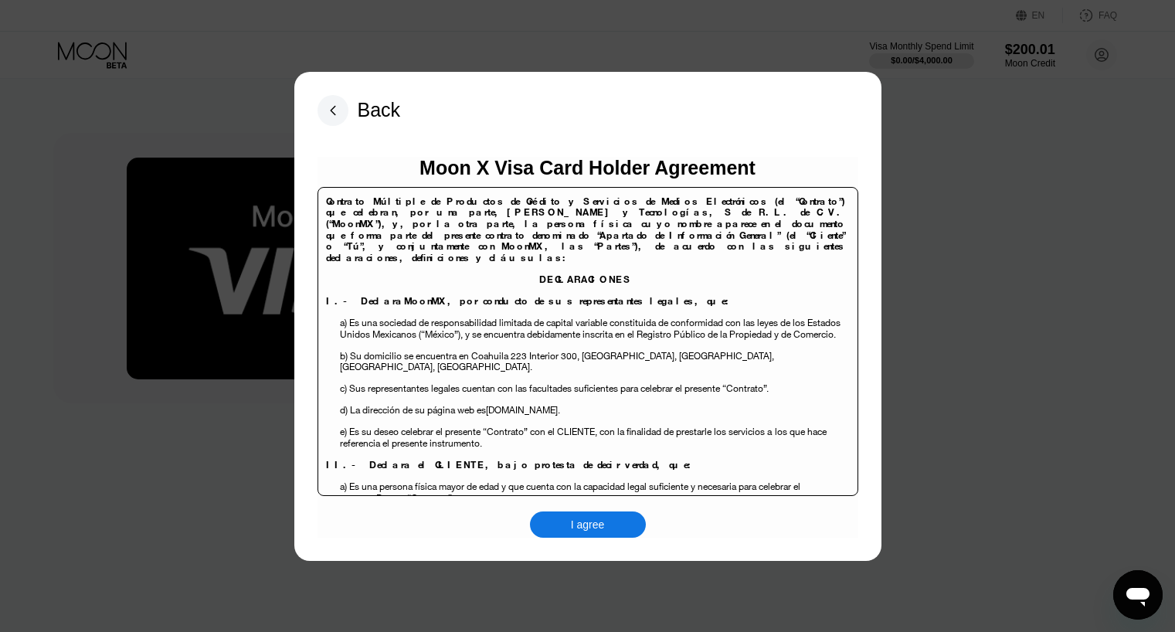
click at [573, 514] on div "I agree" at bounding box center [588, 525] width 116 height 26
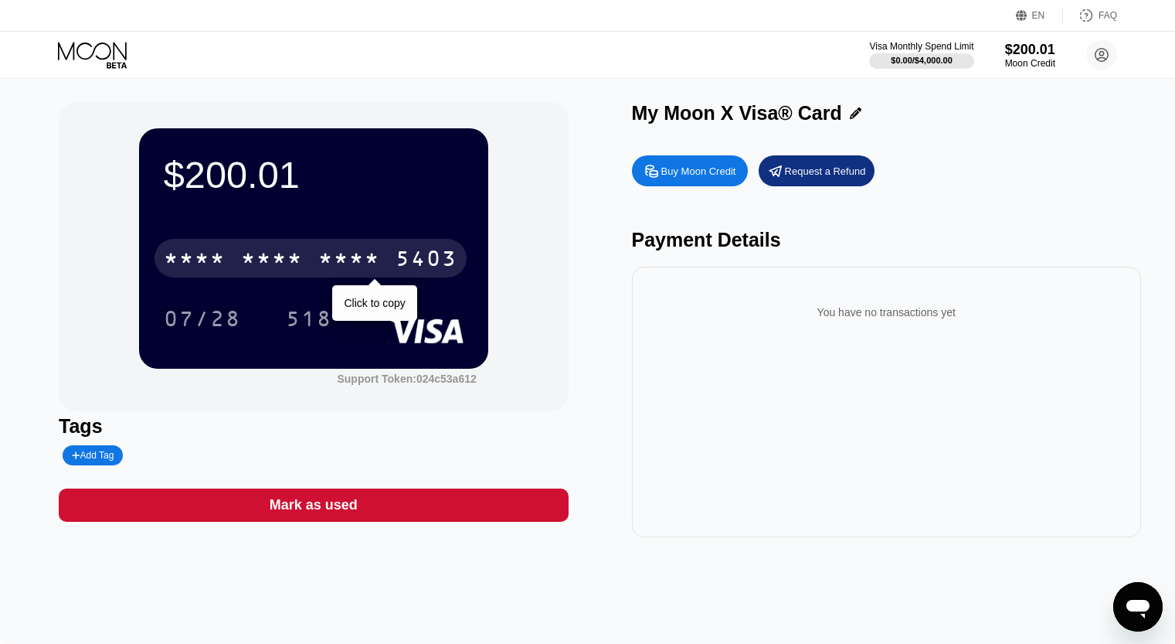
click at [369, 254] on div "* * * *" at bounding box center [349, 260] width 62 height 25
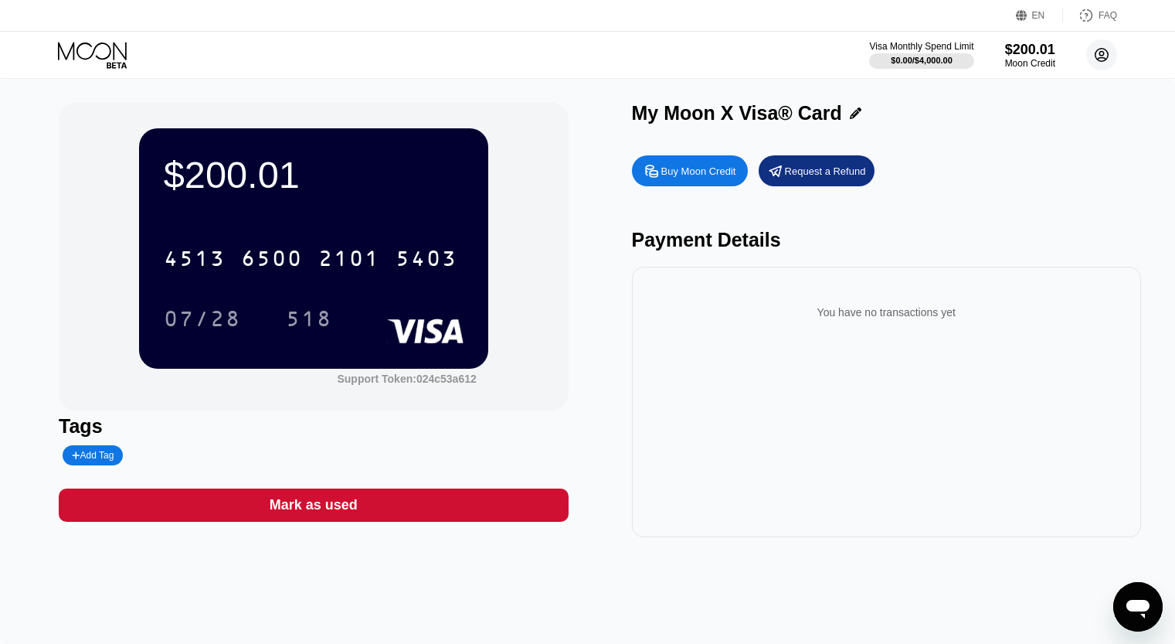
click at [1097, 50] on icon at bounding box center [1102, 55] width 13 height 13
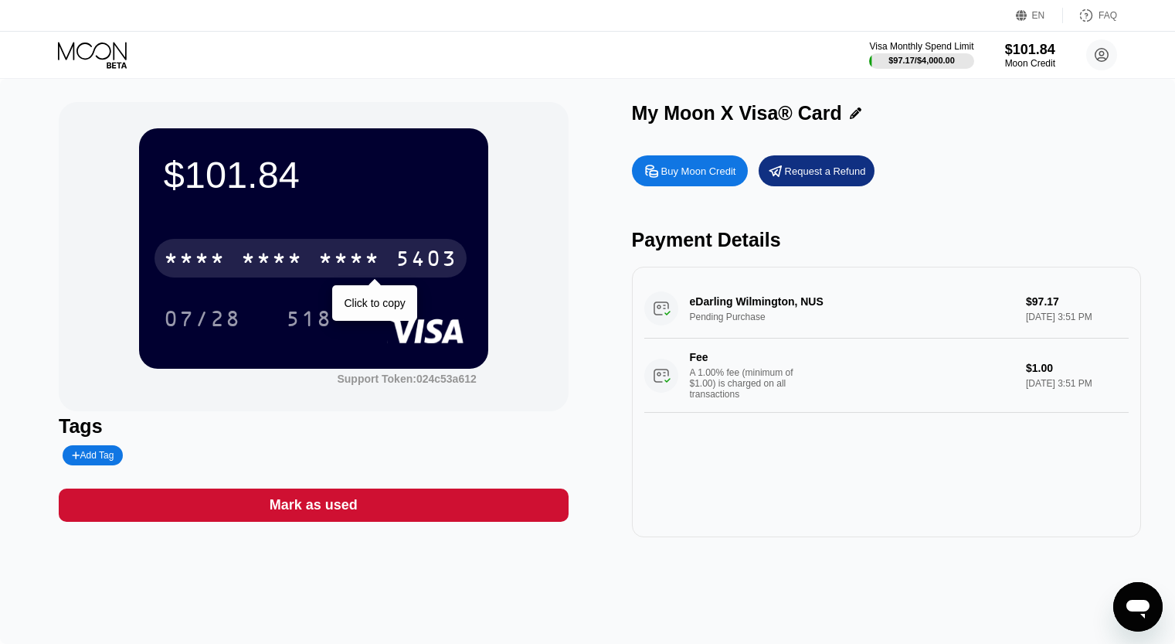
click at [331, 266] on div "* * * *" at bounding box center [349, 260] width 62 height 25
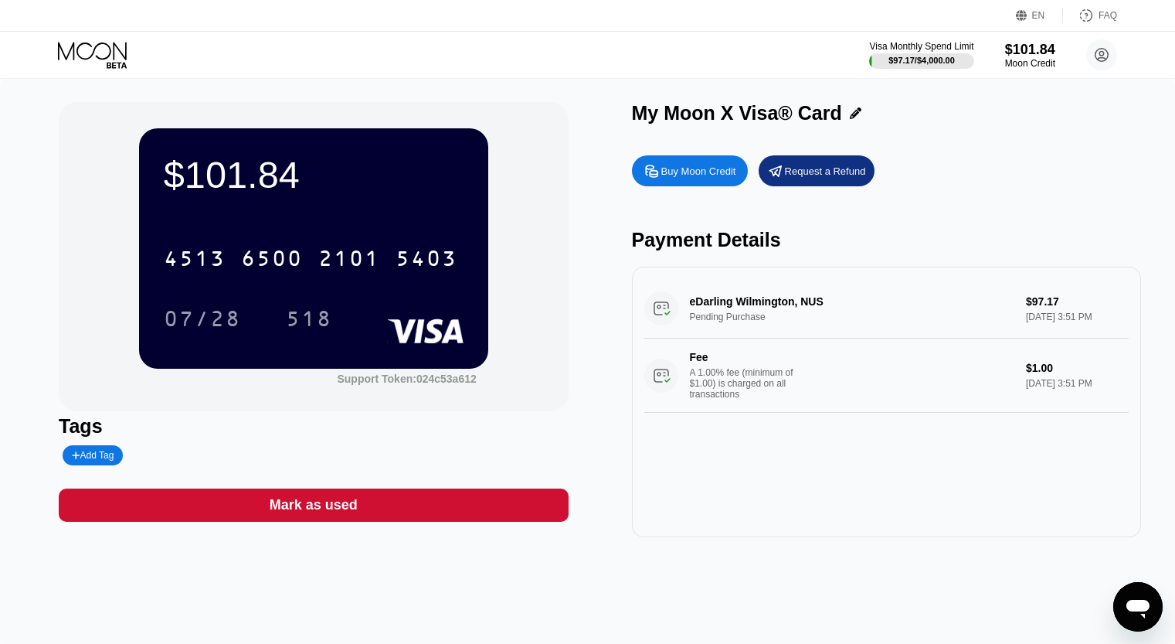
click at [614, 328] on div "$101.84 4513 6500 2101 5403 07/28 518 Support Token: 024c53a612 Tags Add Tag Ma…" at bounding box center [588, 319] width 1058 height 435
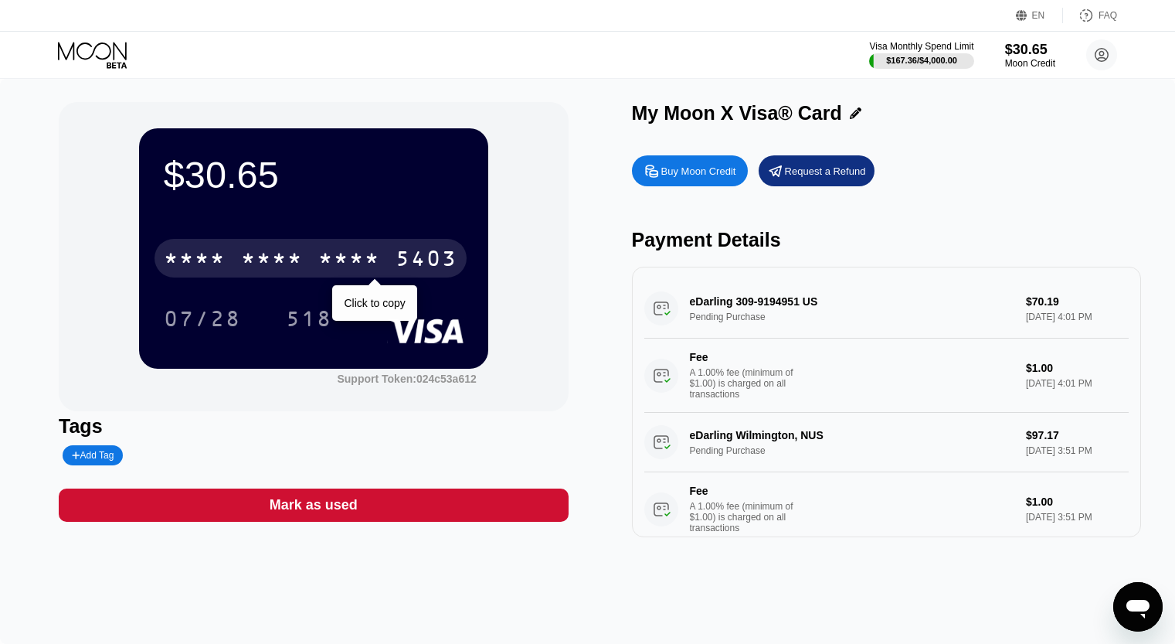
click at [383, 261] on div "* * * * * * * * * * * * 5403" at bounding box center [311, 258] width 312 height 39
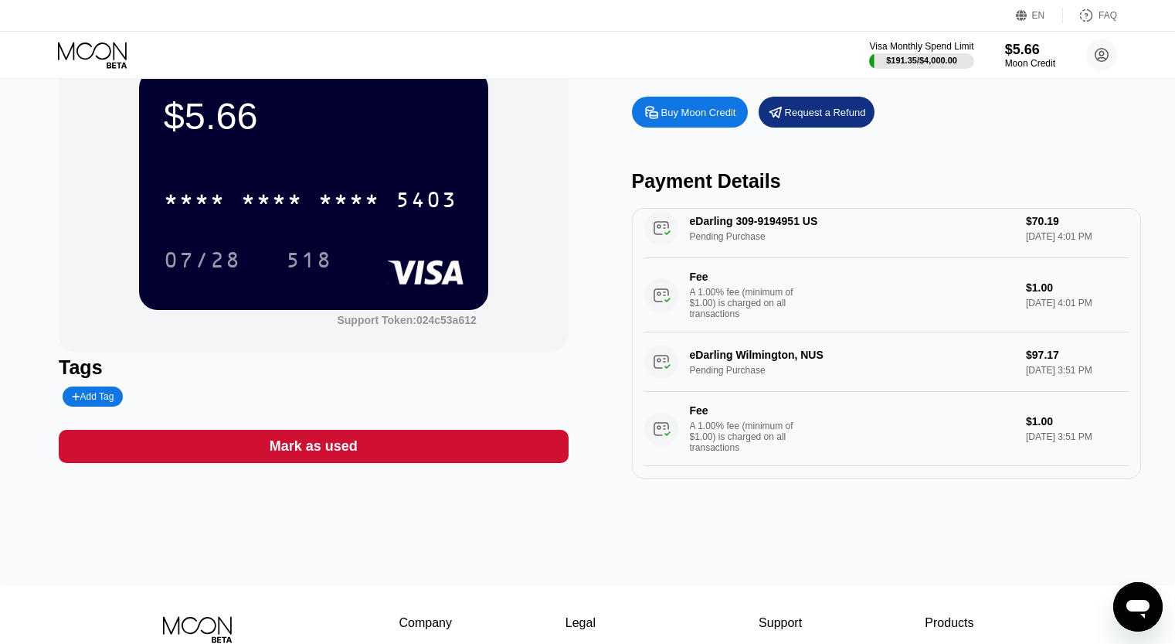
scroll to position [77, 0]
